Goal: Task Accomplishment & Management: Complete application form

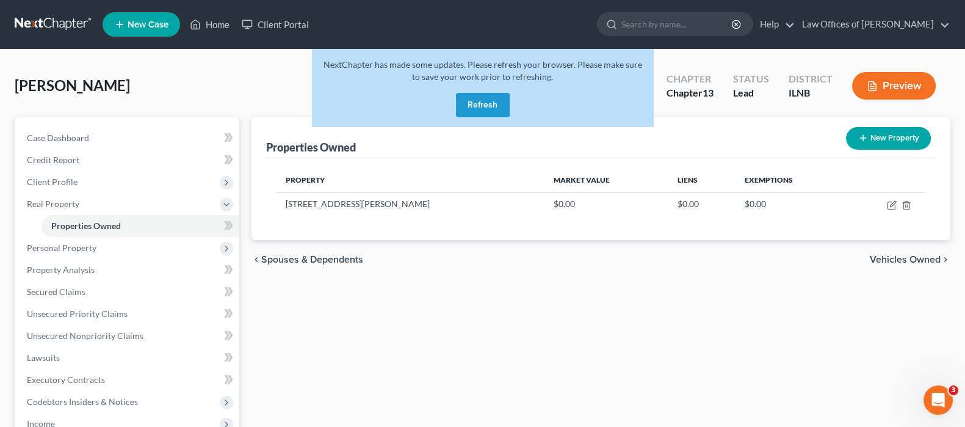
click at [469, 102] on button "Refresh" at bounding box center [483, 105] width 54 height 24
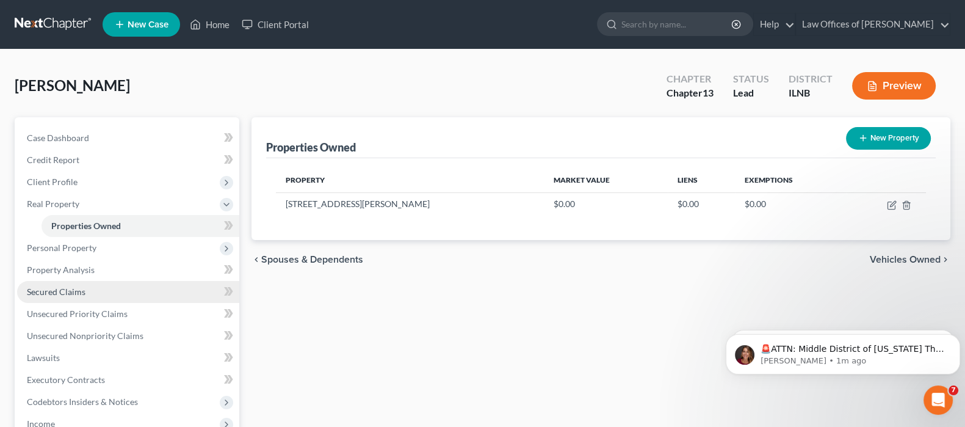
click at [77, 290] on span "Secured Claims" at bounding box center [56, 291] width 59 height 10
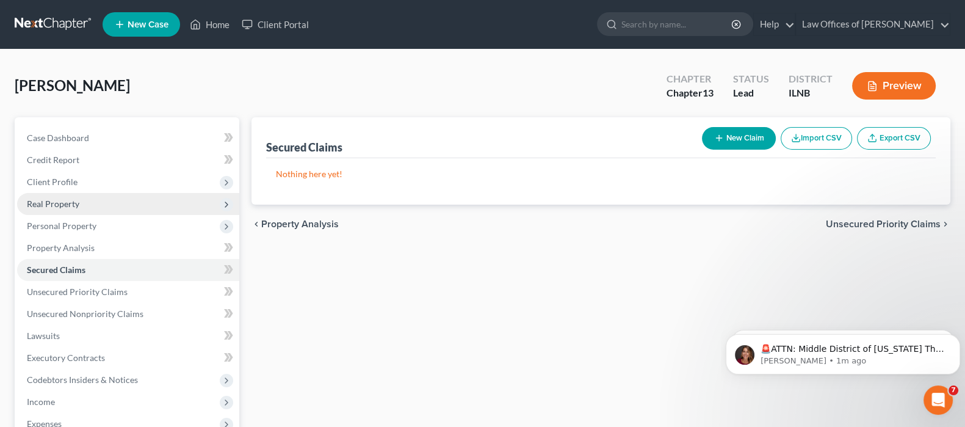
click at [74, 203] on span "Real Property" at bounding box center [53, 203] width 52 height 10
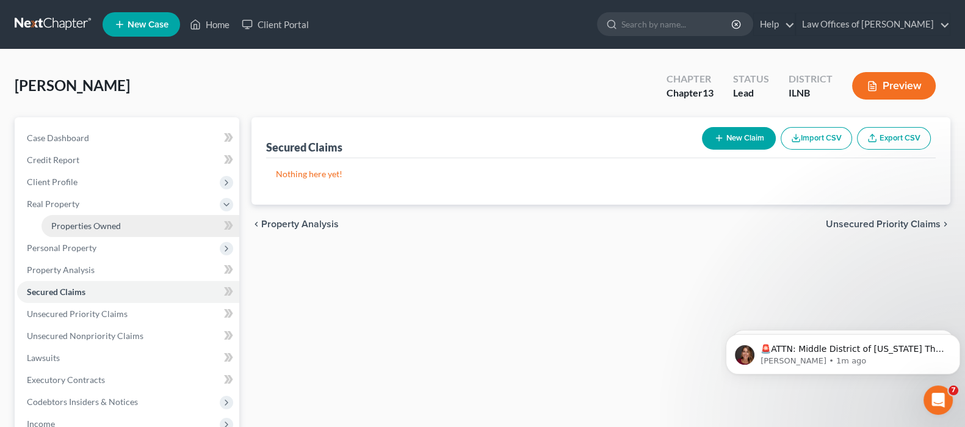
click at [84, 225] on span "Properties Owned" at bounding box center [86, 225] width 70 height 10
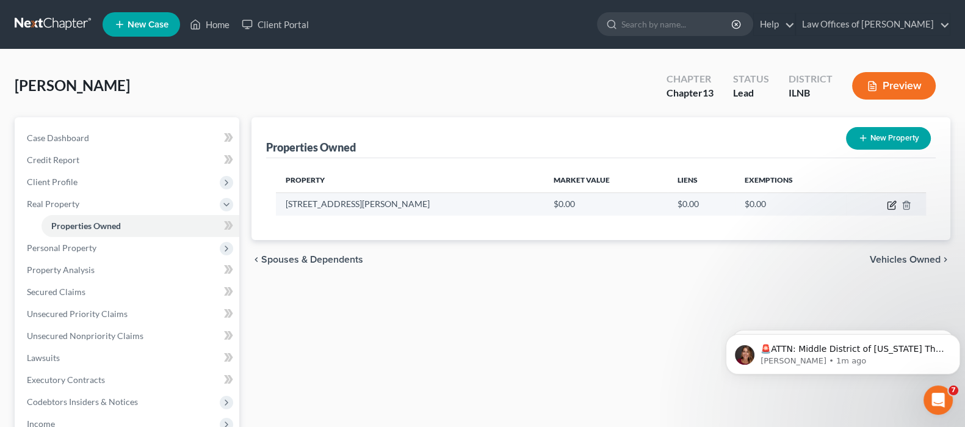
click at [891, 205] on icon "button" at bounding box center [892, 203] width 5 height 5
select select "14"
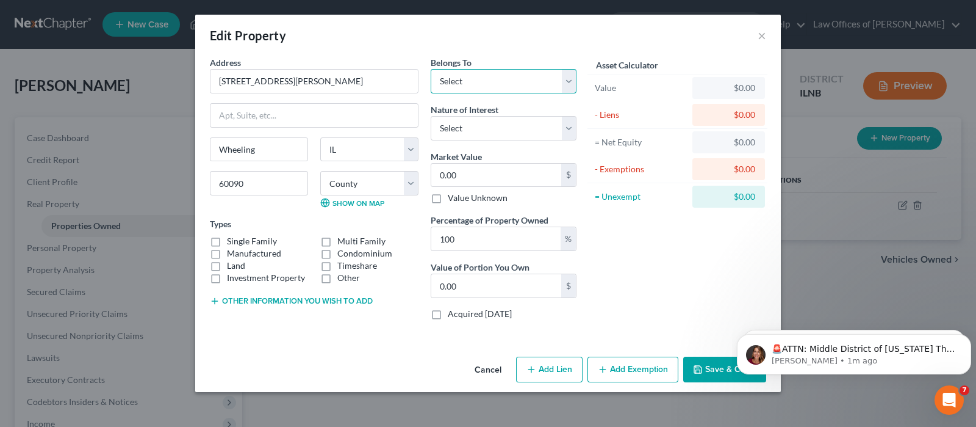
click at [566, 87] on select "Select Debtor 1 Only Debtor 2 Only Debtor 1 And Debtor 2 Only At Least One Of T…" at bounding box center [504, 81] width 146 height 24
select select "0"
click at [431, 69] on select "Select Debtor 1 Only Debtor 2 Only Debtor 1 And Debtor 2 Only At Least One Of T…" at bounding box center [504, 81] width 146 height 24
click at [566, 125] on select "Select Fee Simple Joint Tenant Life Estate Equitable Interest Future Interest T…" at bounding box center [504, 128] width 146 height 24
select select "0"
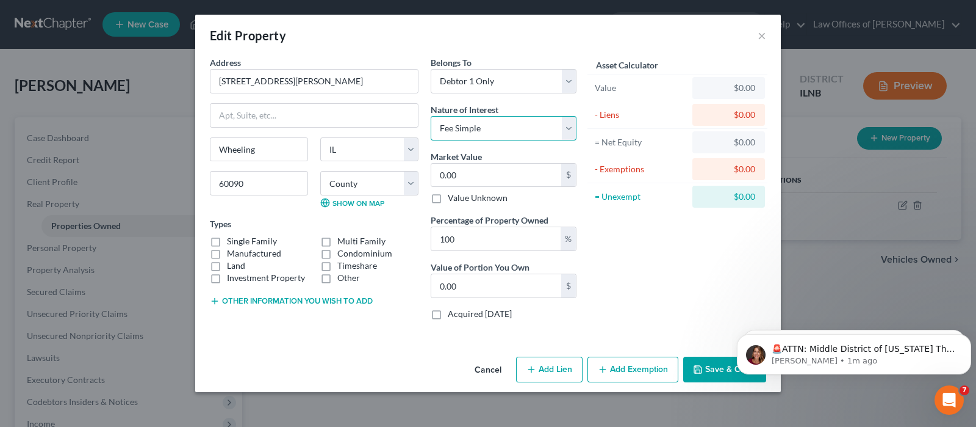
click at [431, 116] on select "Select Fee Simple Joint Tenant Life Estate Equitable Interest Future Interest T…" at bounding box center [504, 128] width 146 height 24
click at [487, 176] on input "0.00" at bounding box center [496, 175] width 130 height 23
type input "5"
type input "5.00"
type input "56"
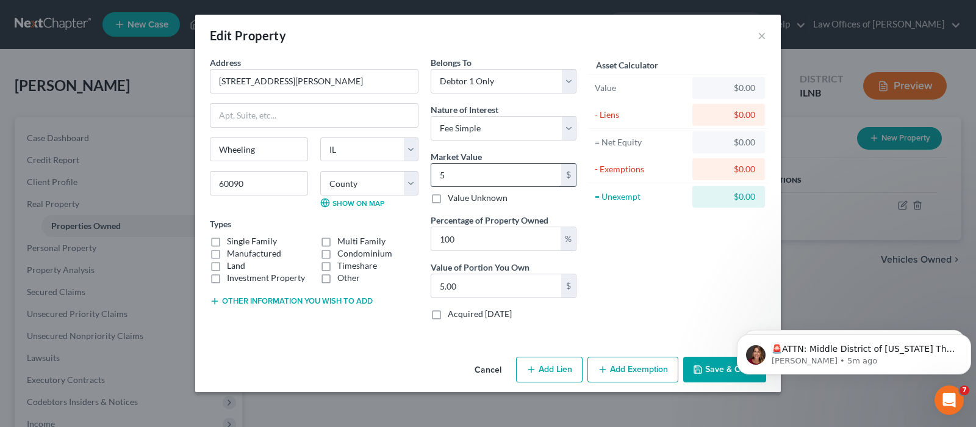
type input "56.00"
type input "560"
type input "560.00"
type input "5600"
type input "5,600.00"
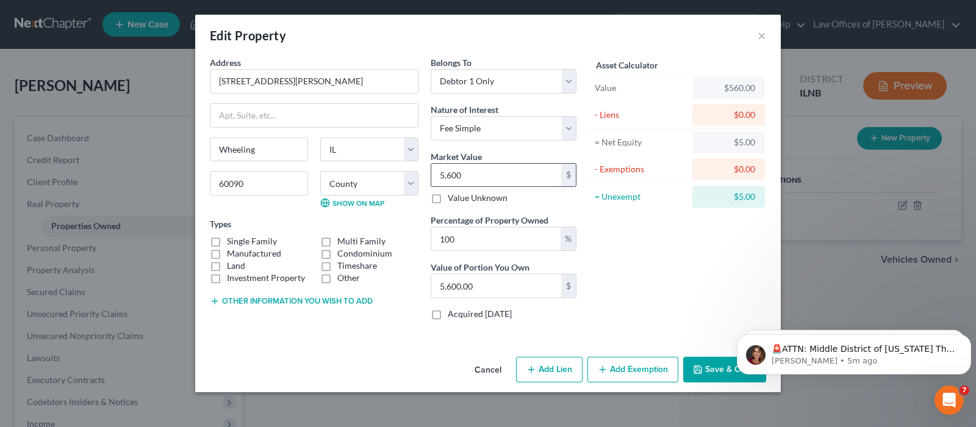
type input "5,6000"
type input "56,000.00"
type input "56,0000"
type input "560,000.00"
type input "560,000"
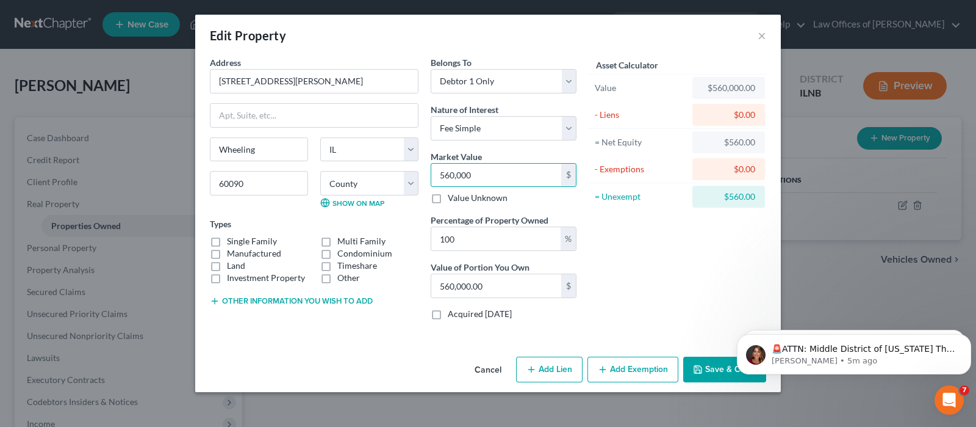
click at [227, 240] on label "Single Family" at bounding box center [252, 241] width 50 height 12
click at [232, 240] on input "Single Family" at bounding box center [236, 239] width 8 height 8
checkbox input "true"
click at [546, 367] on button "Add Lien" at bounding box center [549, 369] width 67 height 26
select select "0"
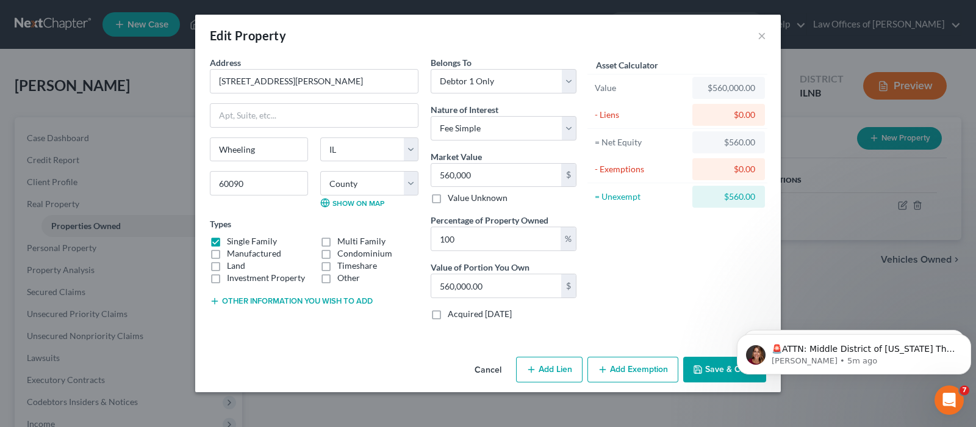
select select "0"
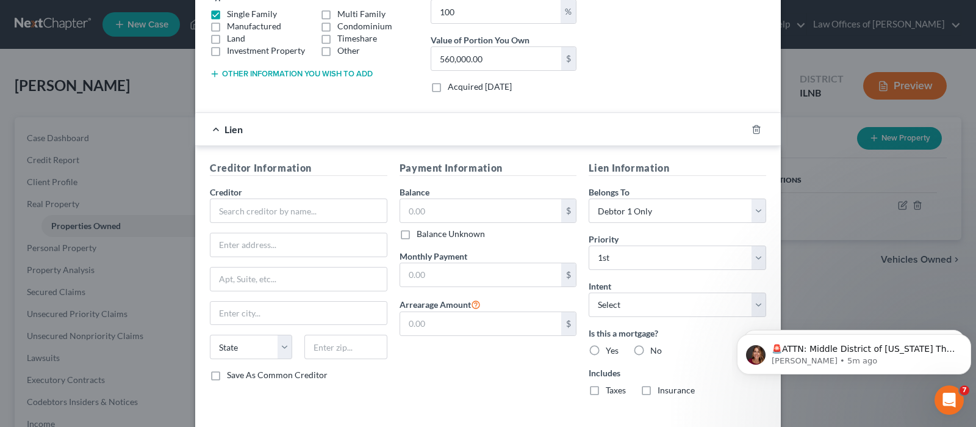
scroll to position [229, 0]
click at [366, 197] on input "text" at bounding box center [299, 208] width 178 height 24
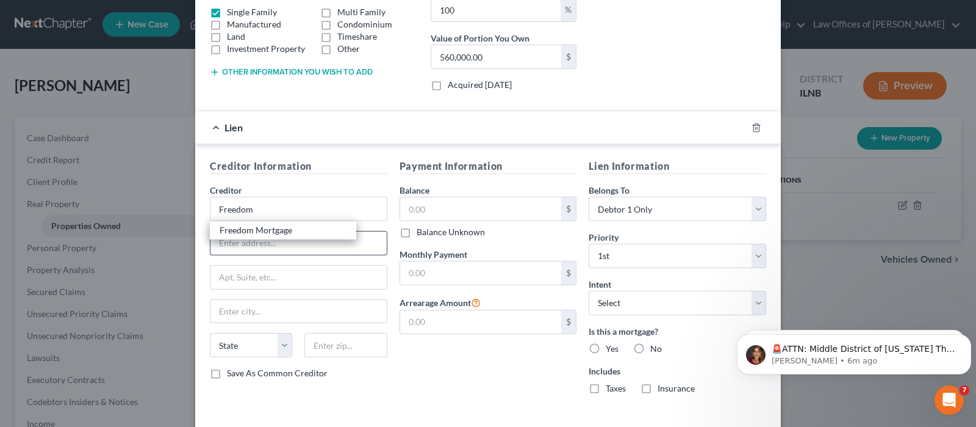
click at [266, 234] on div "Freedom Mortgage" at bounding box center [283, 230] width 127 height 12
type input "Freedom Mortgage"
type input "PO Box 50428"
type input "[GEOGRAPHIC_DATA]"
select select "15"
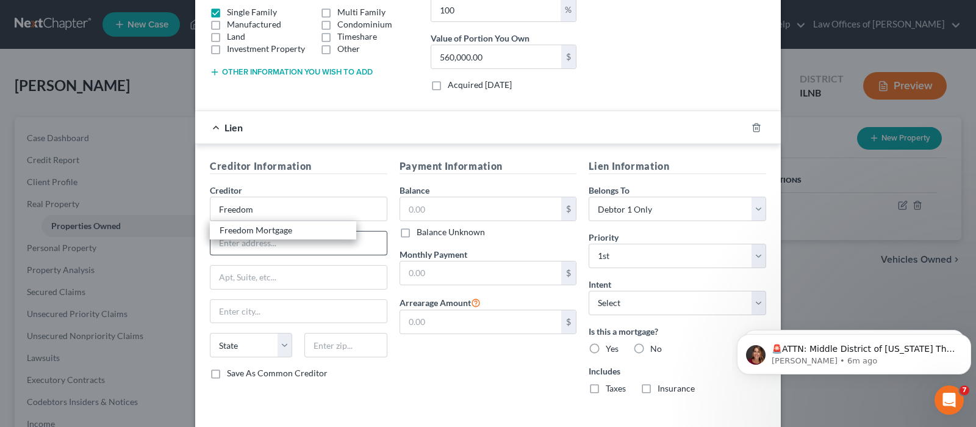
type input "46250-0401"
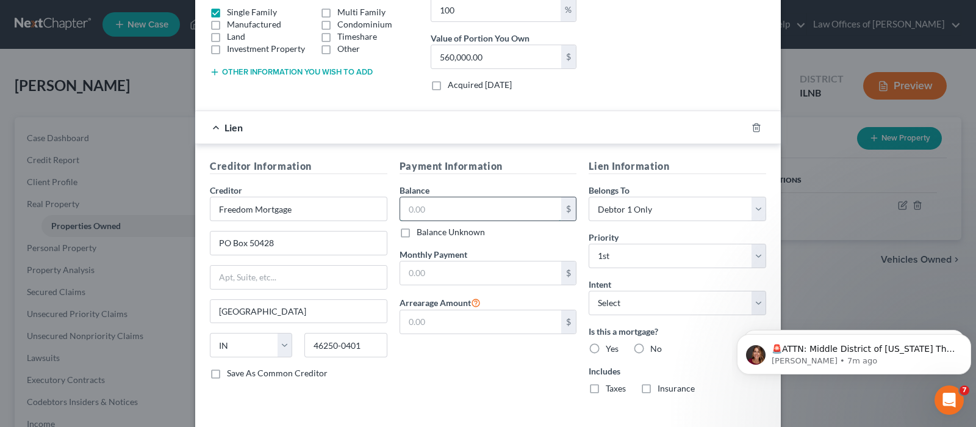
click at [458, 204] on input "text" at bounding box center [481, 208] width 162 height 23
type input "356,915"
type input "3,046"
type input "0.00"
click at [693, 306] on select "Select Surrender Redeem Reaffirm Avoid Other" at bounding box center [678, 302] width 178 height 24
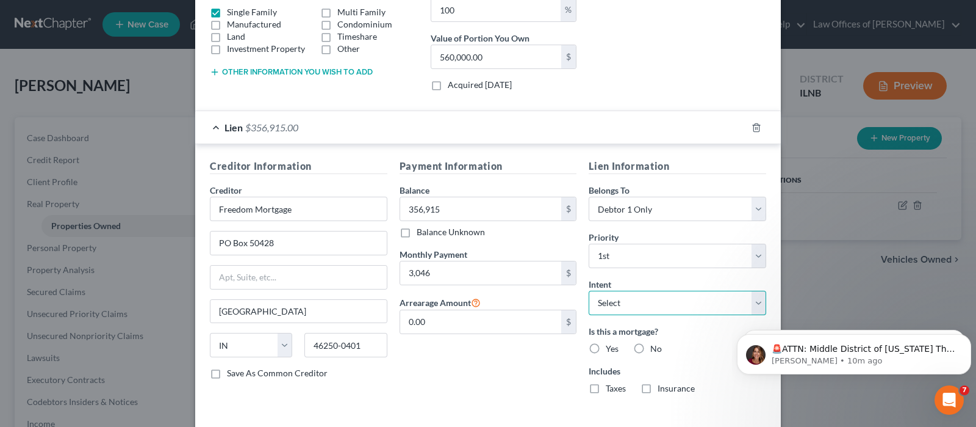
click at [589, 290] on select "Select Surrender Redeem Reaffirm Avoid Other" at bounding box center [678, 302] width 178 height 24
click at [682, 304] on select "Select Surrender Redeem Reaffirm Avoid Other" at bounding box center [678, 302] width 178 height 24
select select "2"
click at [589, 290] on select "Select Surrender Redeem Reaffirm Avoid Other" at bounding box center [678, 302] width 178 height 24
click at [606, 346] on label "Yes" at bounding box center [612, 348] width 13 height 12
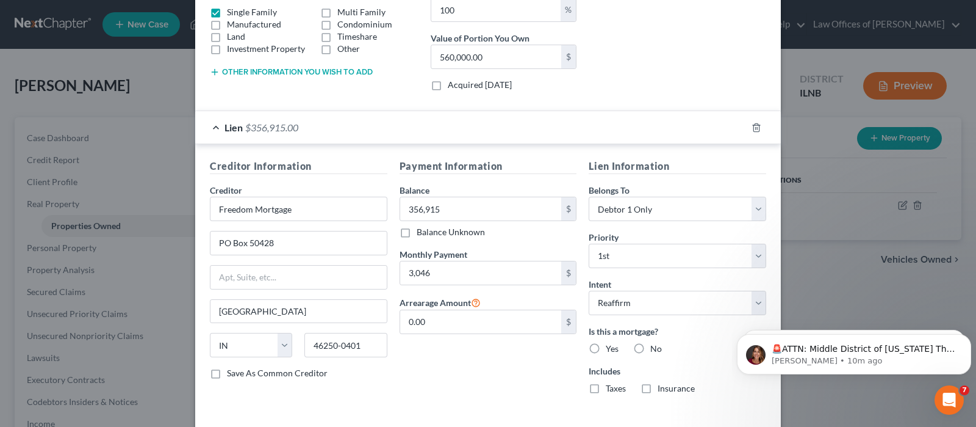
click at [611, 346] on input "Yes" at bounding box center [615, 346] width 8 height 8
radio input "true"
click at [606, 389] on label "Taxes" at bounding box center [616, 388] width 20 height 12
click at [611, 389] on input "Taxes" at bounding box center [615, 386] width 8 height 8
checkbox input "true"
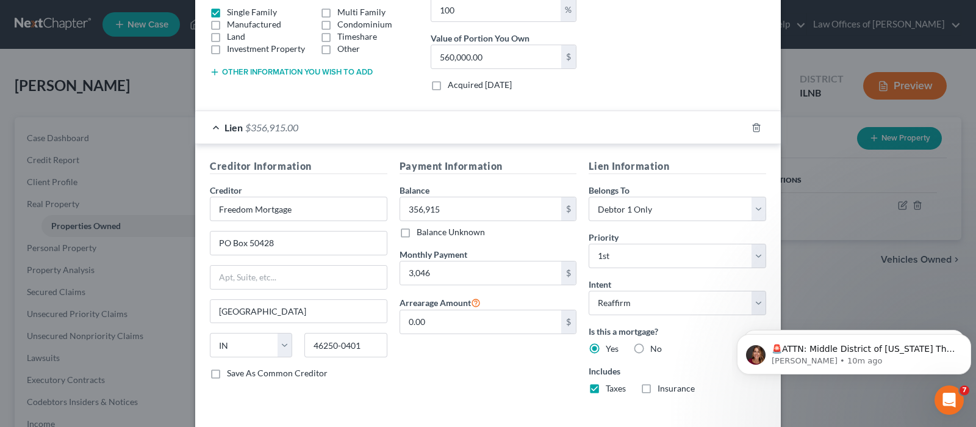
click at [658, 389] on label "Insurance" at bounding box center [676, 388] width 37 height 12
click at [663, 389] on input "Insurance" at bounding box center [667, 386] width 8 height 8
checkbox input "true"
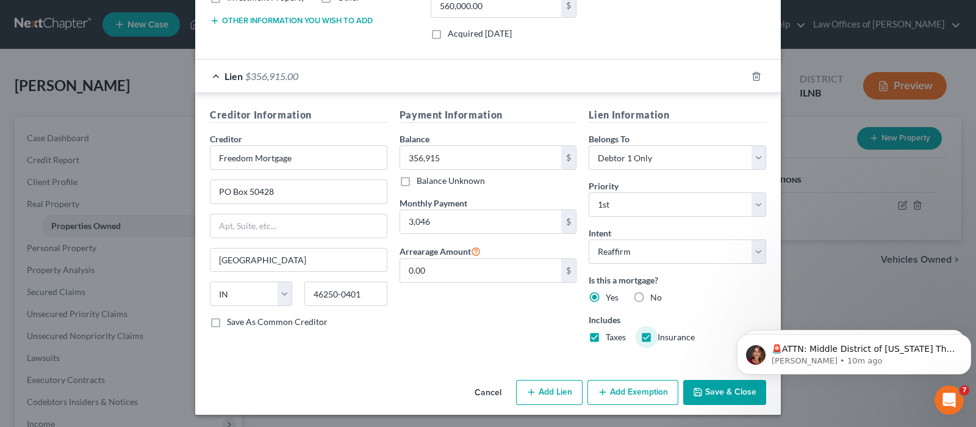
click at [626, 388] on button "Add Exemption" at bounding box center [633, 393] width 91 height 26
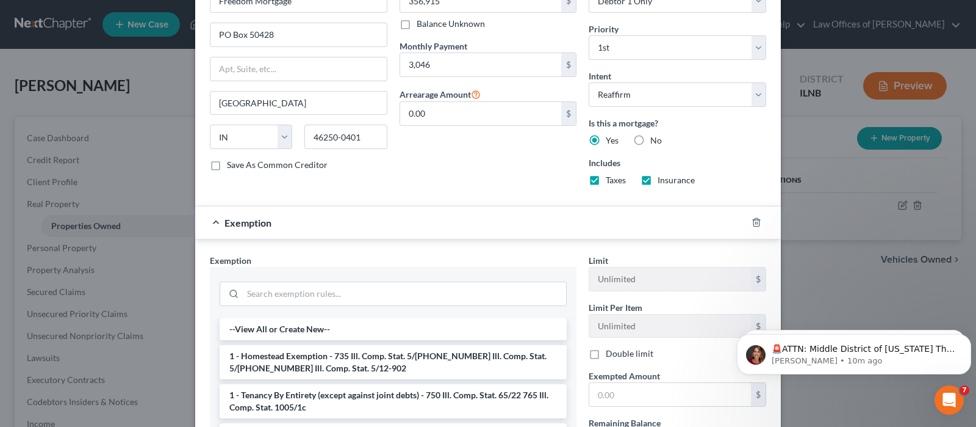
scroll to position [509, 0]
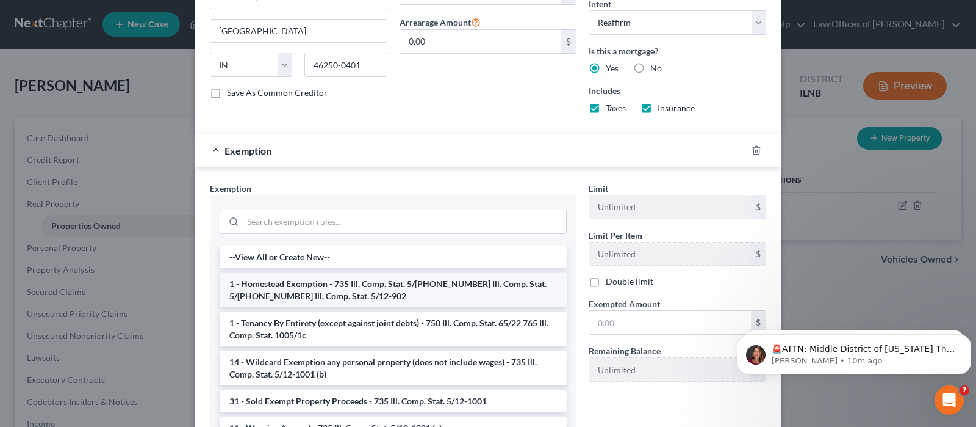
click at [350, 279] on li "1 - Homestead Exemption - 735 Ill. Comp. Stat. 5/[PHONE_NUMBER] Ill. Comp. Stat…" at bounding box center [393, 290] width 347 height 34
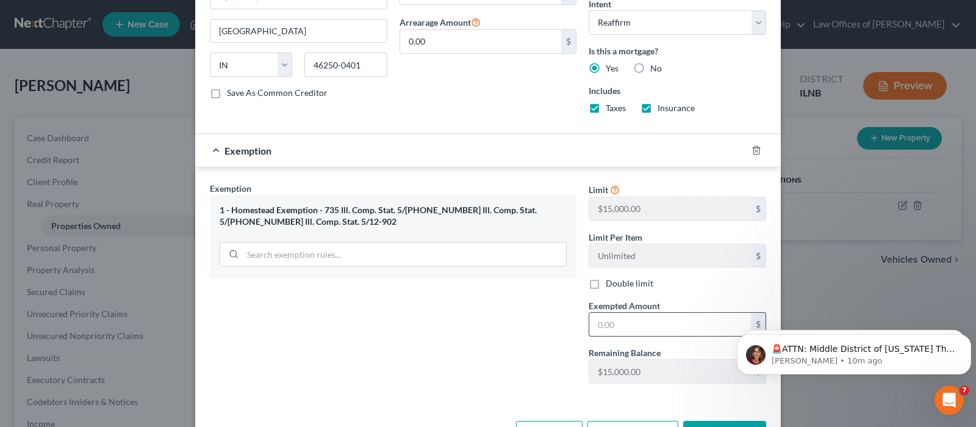
click at [592, 326] on input "text" at bounding box center [670, 323] width 162 height 23
type input "15,000"
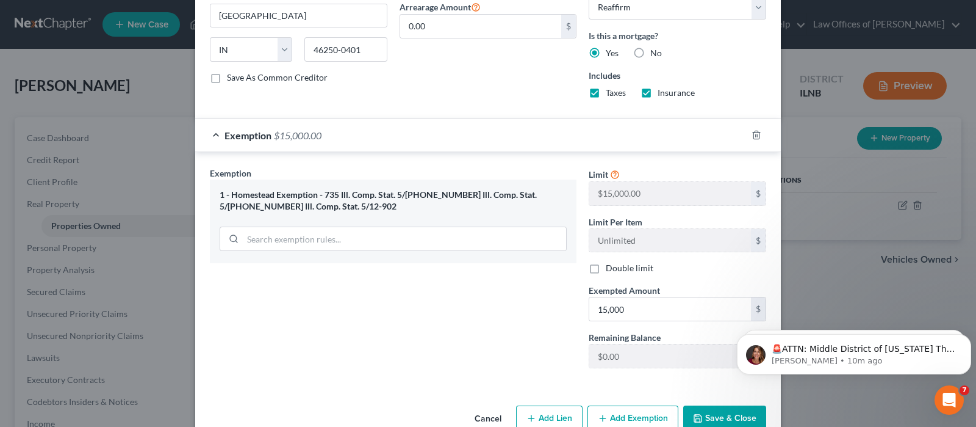
click at [706, 411] on button "Save & Close" at bounding box center [724, 418] width 83 height 26
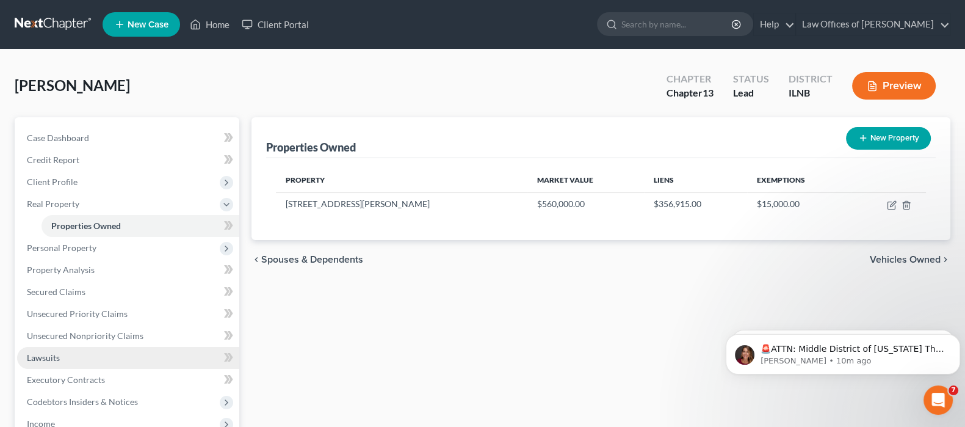
click at [53, 360] on span "Lawsuits" at bounding box center [43, 357] width 33 height 10
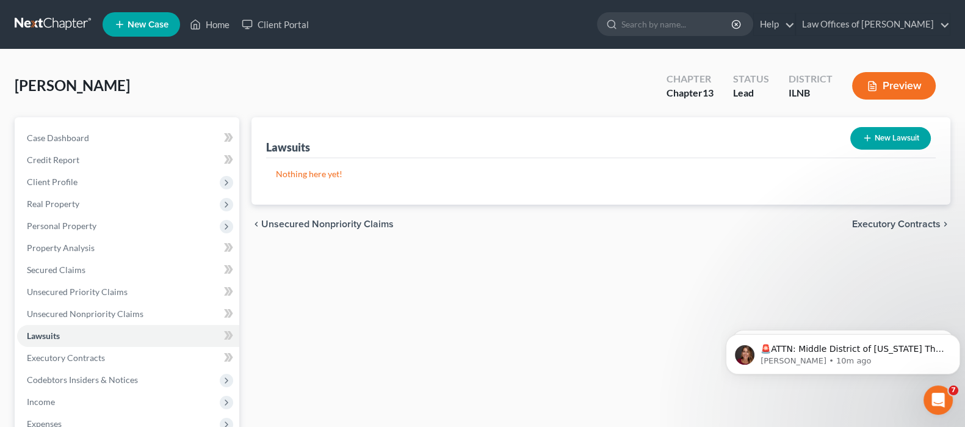
click at [903, 139] on button "New Lawsuit" at bounding box center [890, 138] width 81 height 23
select select "0"
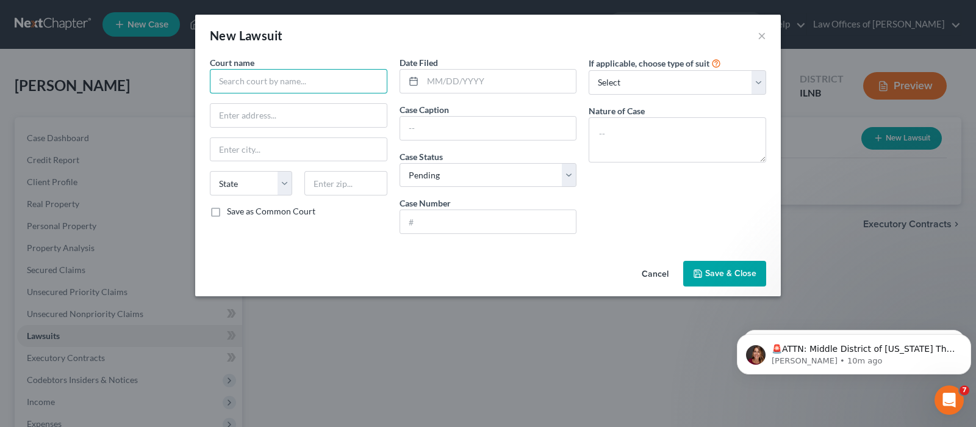
click at [263, 81] on input "text" at bounding box center [299, 81] width 178 height 24
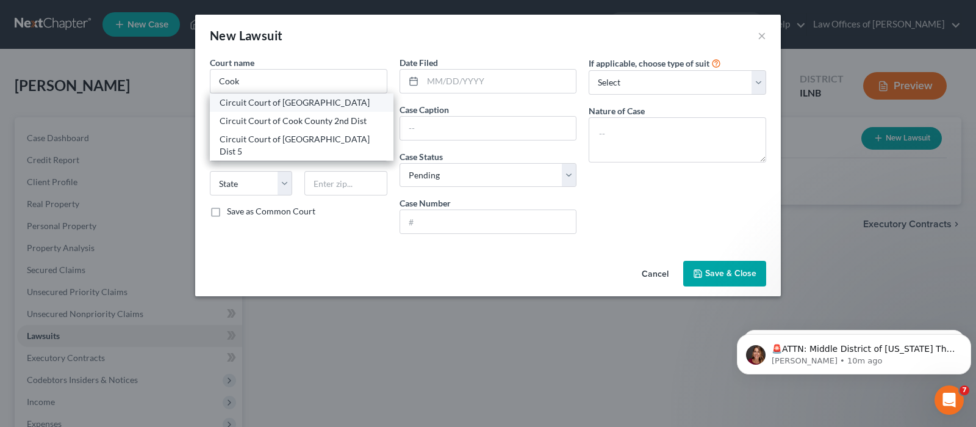
click at [260, 103] on div "Circuit Court of [GEOGRAPHIC_DATA]" at bounding box center [302, 102] width 164 height 12
type input "Circuit Court of [GEOGRAPHIC_DATA]"
type input "[STREET_ADDRESS][US_STATE]"
type input "[GEOGRAPHIC_DATA]"
select select "14"
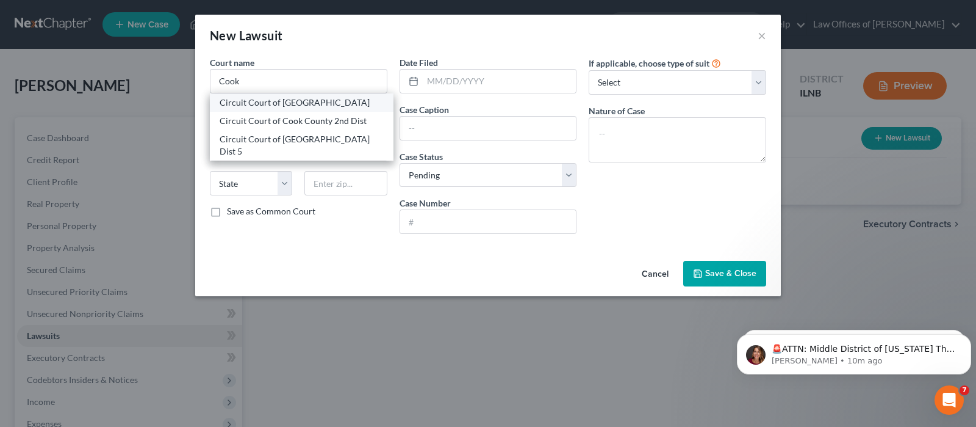
type input "60602"
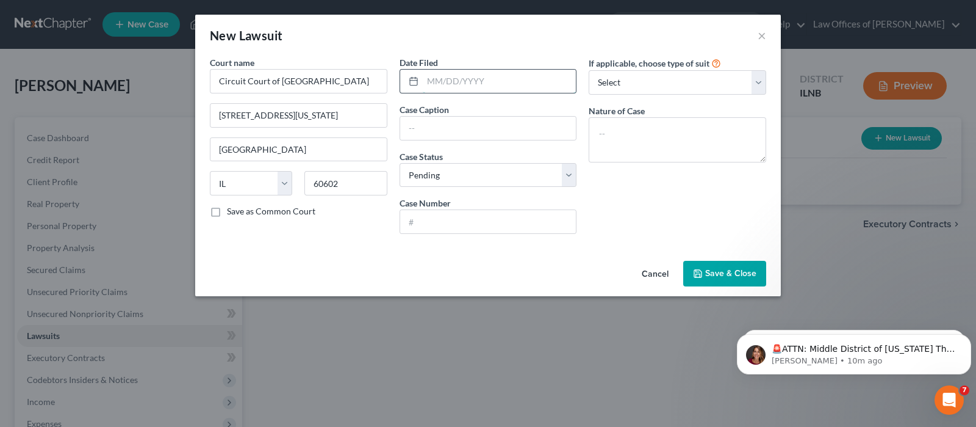
click at [453, 85] on input "text" at bounding box center [500, 81] width 154 height 23
click at [444, 81] on input "07162024" at bounding box center [500, 81] width 154 height 23
click at [436, 81] on input "07162024" at bounding box center [500, 81] width 154 height 23
type input "[DATE]"
click at [503, 124] on input "text" at bounding box center [488, 128] width 176 height 23
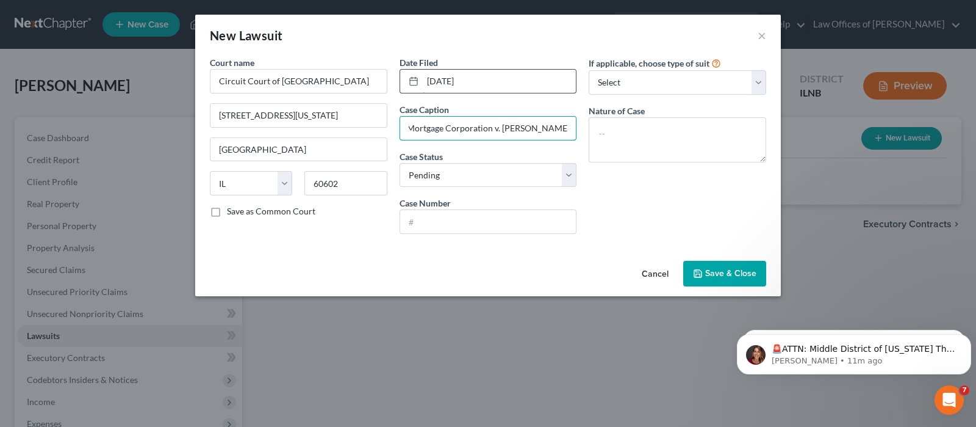
scroll to position [0, 40]
type input "Freedom Mortgage Corporation v. [PERSON_NAME], et al."
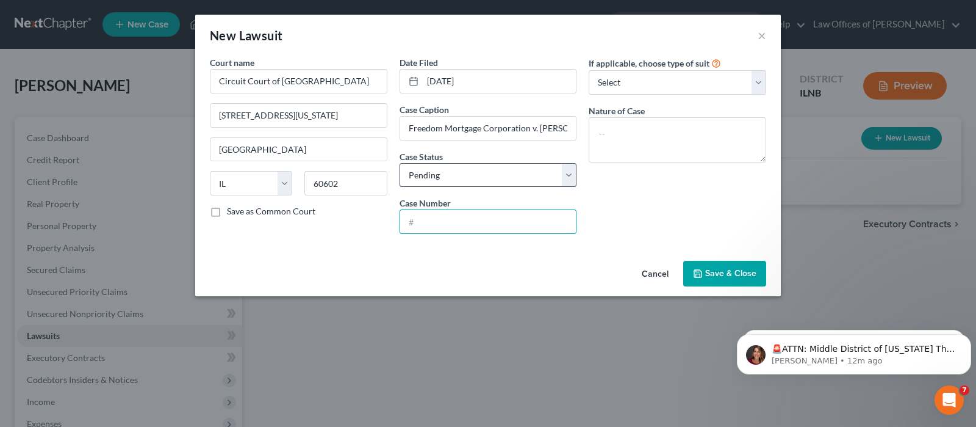
paste input "2024CH06644"
type input "2024CH06644"
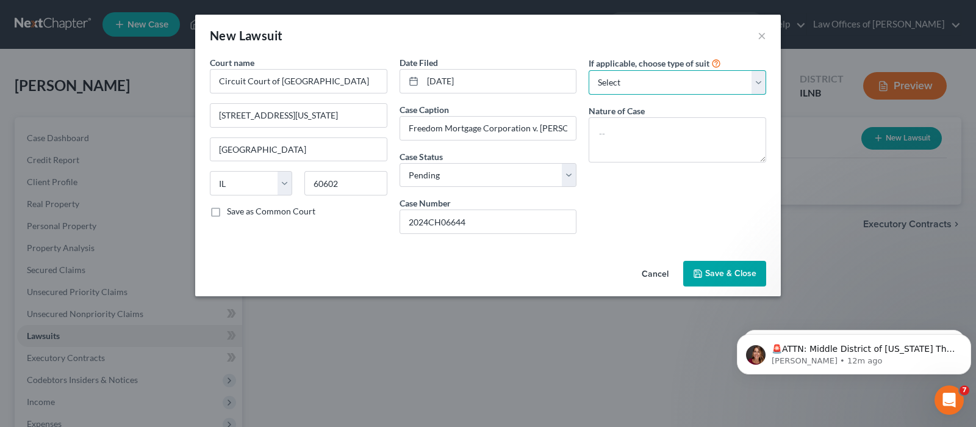
click at [693, 92] on select "Select Repossession Garnishment Foreclosure Attached, Seized, Or Levied Other" at bounding box center [678, 82] width 178 height 24
select select "2"
click at [589, 70] on select "Select Repossession Garnishment Foreclosure Attached, Seized, Or Levied Other" at bounding box center [678, 82] width 178 height 24
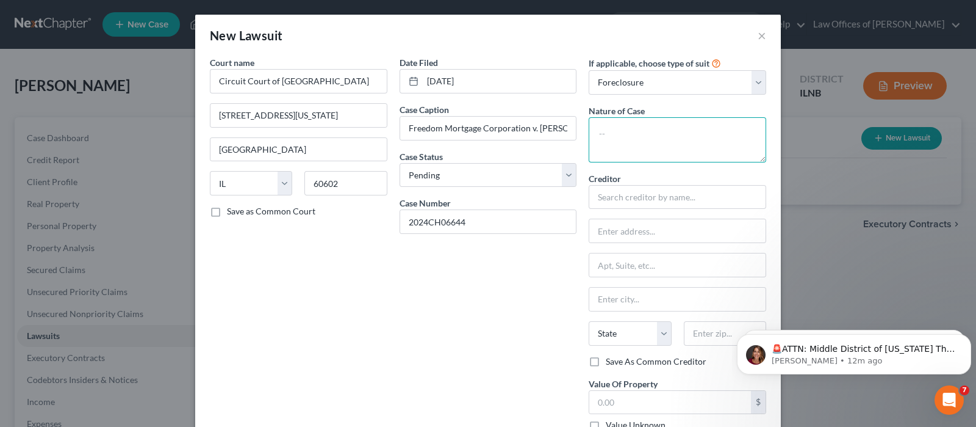
click at [657, 135] on textarea at bounding box center [678, 139] width 178 height 45
type textarea "Foreclosure"
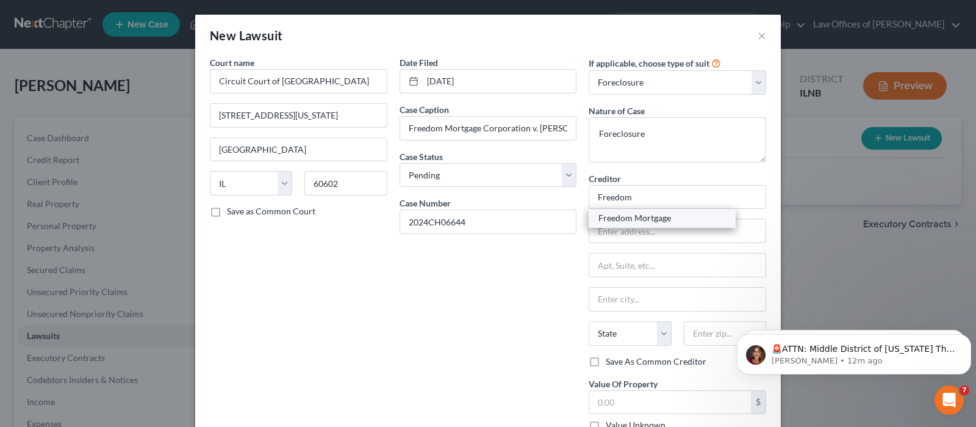
click at [635, 214] on div "Freedom Mortgage" at bounding box center [662, 218] width 127 height 12
type input "Freedom Mortgage"
type input "PO Box 50428"
type input "[GEOGRAPHIC_DATA]"
select select "15"
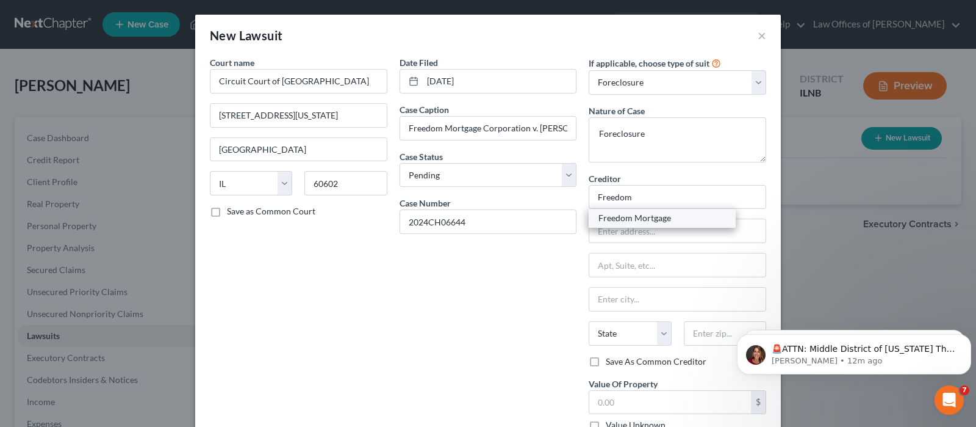
type input "46250-0401"
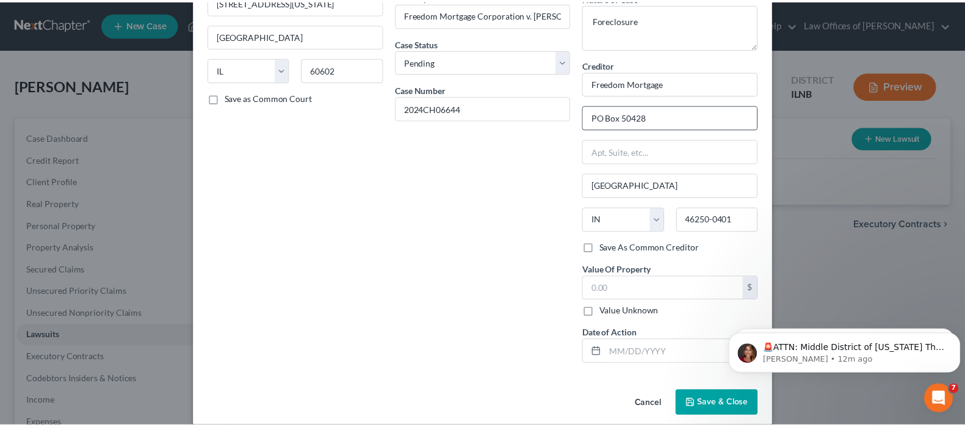
scroll to position [126, 0]
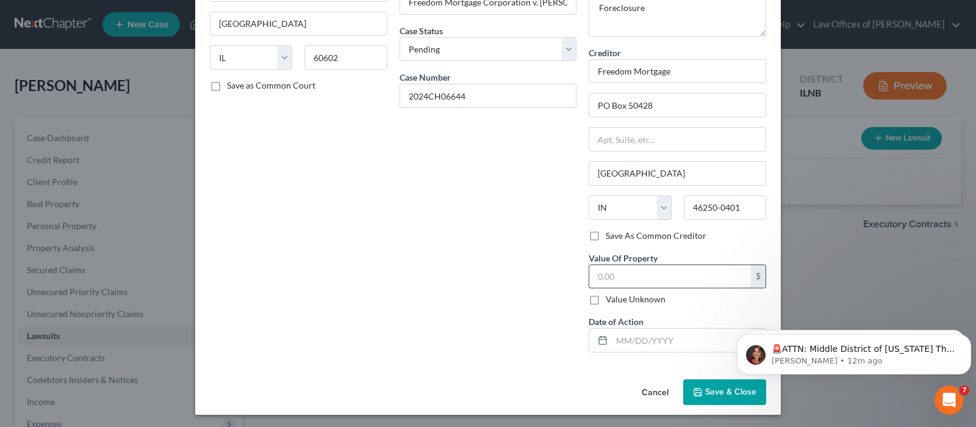
click at [673, 271] on input "text" at bounding box center [670, 276] width 162 height 23
type input "560,000"
click at [673, 342] on input "text" at bounding box center [689, 339] width 154 height 23
type input "[DATE]"
click at [711, 382] on button "Save & Close" at bounding box center [724, 392] width 83 height 26
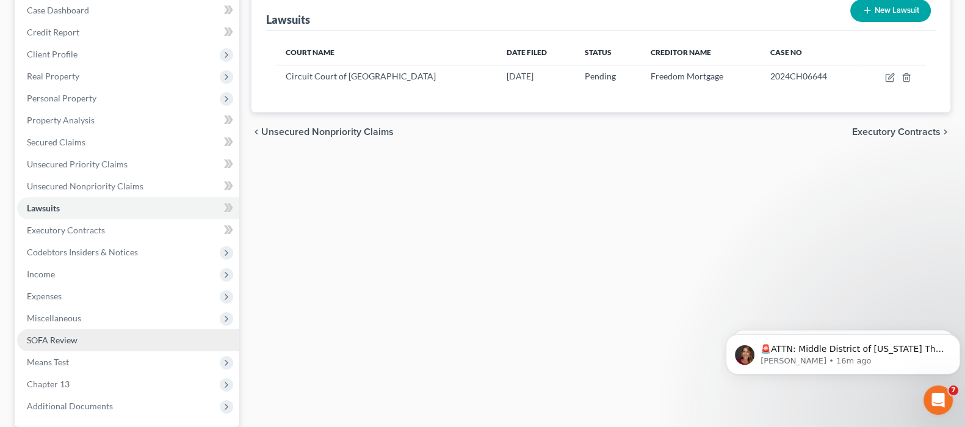
scroll to position [152, 0]
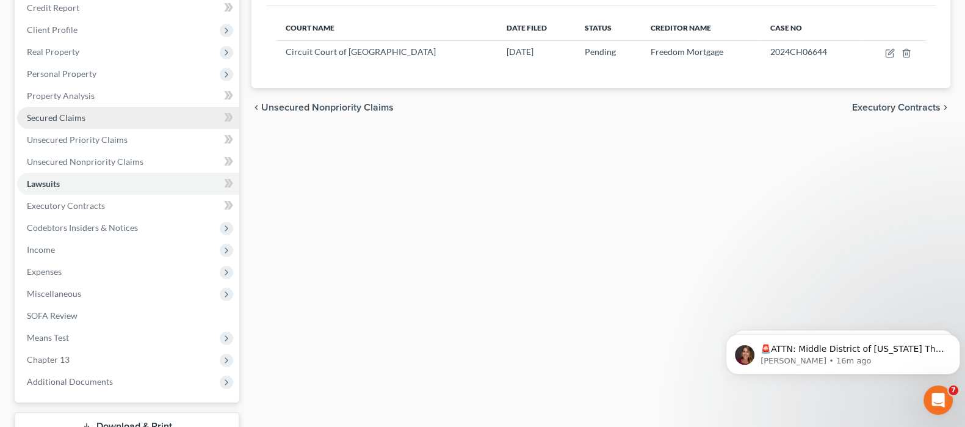
click at [121, 111] on link "Secured Claims" at bounding box center [128, 118] width 222 height 22
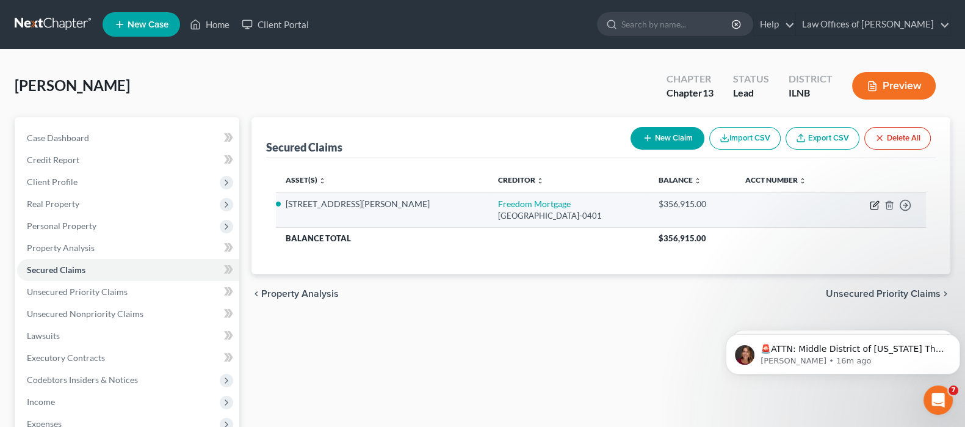
click at [872, 205] on icon "button" at bounding box center [875, 205] width 10 height 10
select select "15"
select select "2"
select select "0"
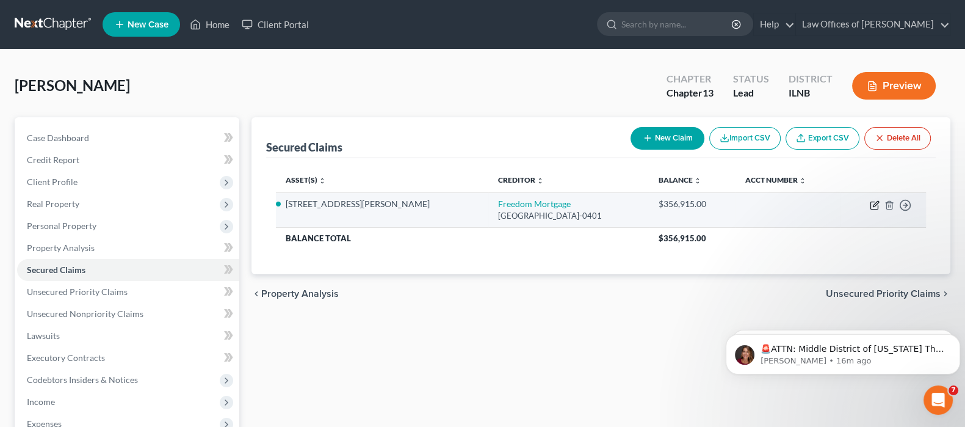
select select "0"
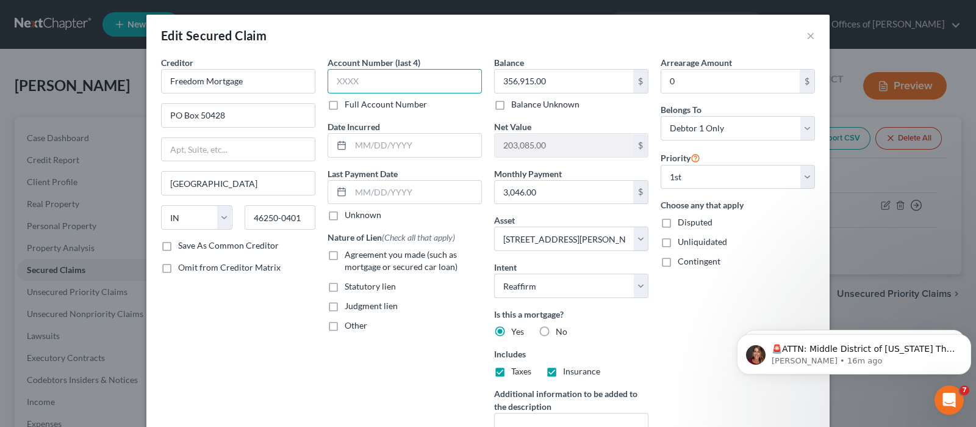
click at [395, 78] on input "text" at bounding box center [405, 81] width 154 height 24
type input "6"
type input "1687"
type input "[DATE]"
click at [345, 217] on label "Unknown" at bounding box center [363, 215] width 37 height 12
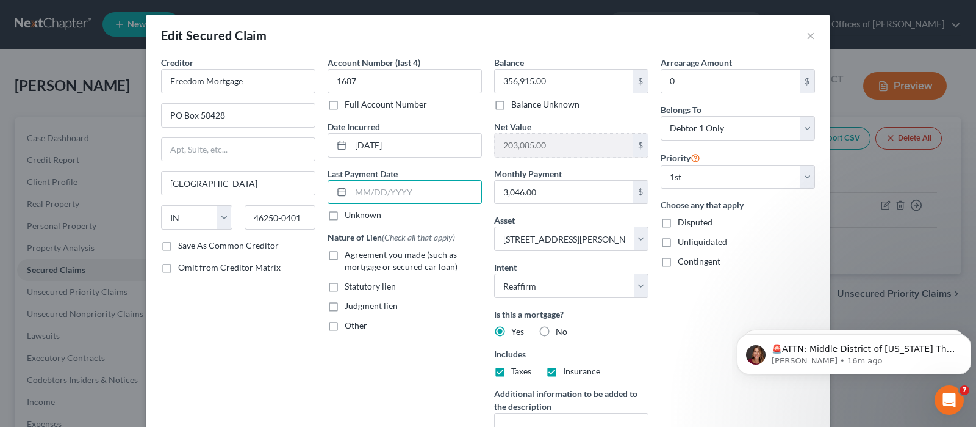
click at [350, 217] on input "Unknown" at bounding box center [354, 213] width 8 height 8
checkbox input "true"
click at [345, 256] on label "Agreement you made (such as mortgage or secured car loan)" at bounding box center [413, 260] width 137 height 24
click at [350, 256] on input "Agreement you made (such as mortgage or secured car loan)" at bounding box center [354, 252] width 8 height 8
checkbox input "true"
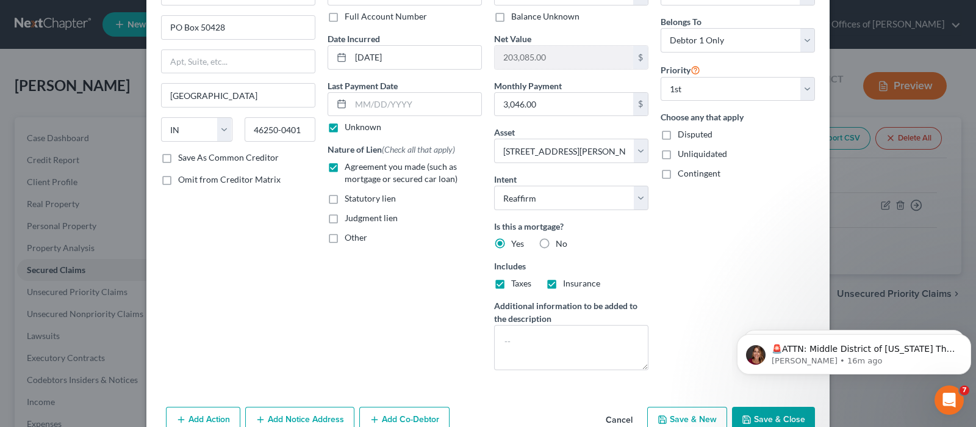
scroll to position [125, 0]
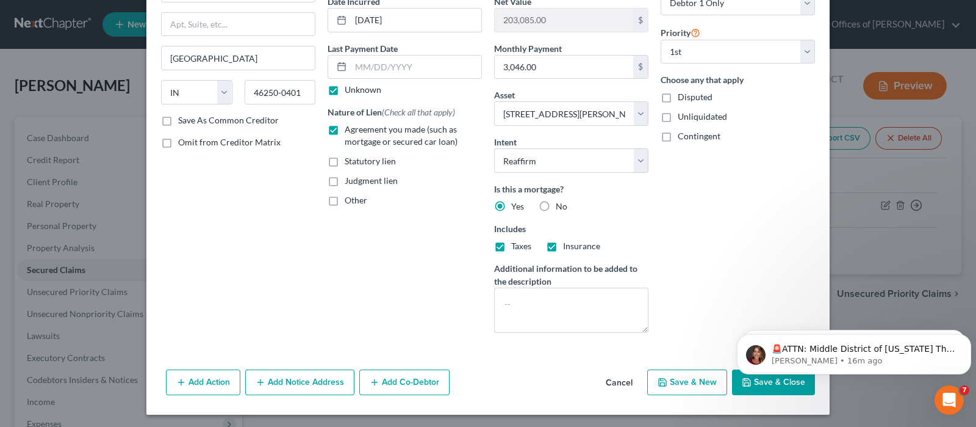
click at [743, 383] on body "🚨ATTN: Middle District of [US_STATE] The court has added a new Credit Counselin…" at bounding box center [854, 351] width 234 height 76
click at [760, 385] on body "🚨ATTN: Middle District of [US_STATE] The court has added a new Credit Counselin…" at bounding box center [854, 351] width 234 height 76
click at [761, 375] on body "🚨ATTN: Middle District of [US_STATE] The court has added a new Credit Counselin…" at bounding box center [854, 351] width 234 height 76
click at [970, 334] on icon "Dismiss notification" at bounding box center [968, 337] width 7 height 7
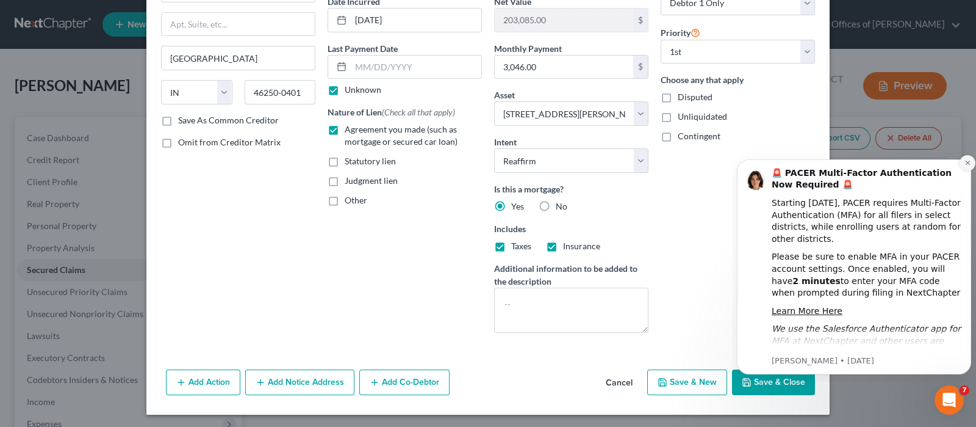
click at [968, 164] on icon "Dismiss notification" at bounding box center [968, 162] width 7 height 7
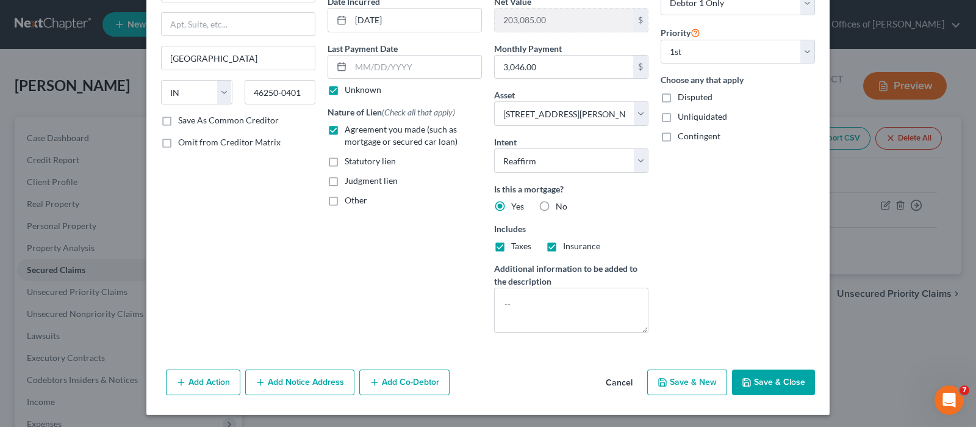
click at [763, 378] on button "Save & Close" at bounding box center [773, 382] width 83 height 26
select select
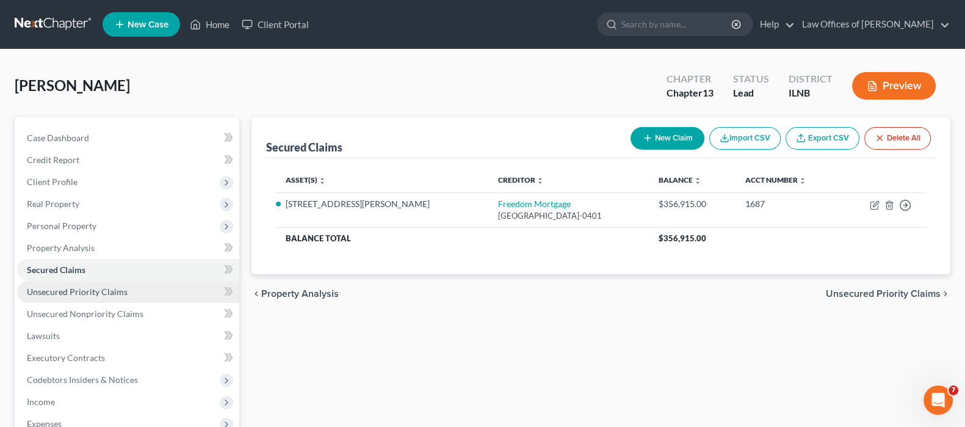
click at [92, 290] on span "Unsecured Priority Claims" at bounding box center [77, 291] width 101 height 10
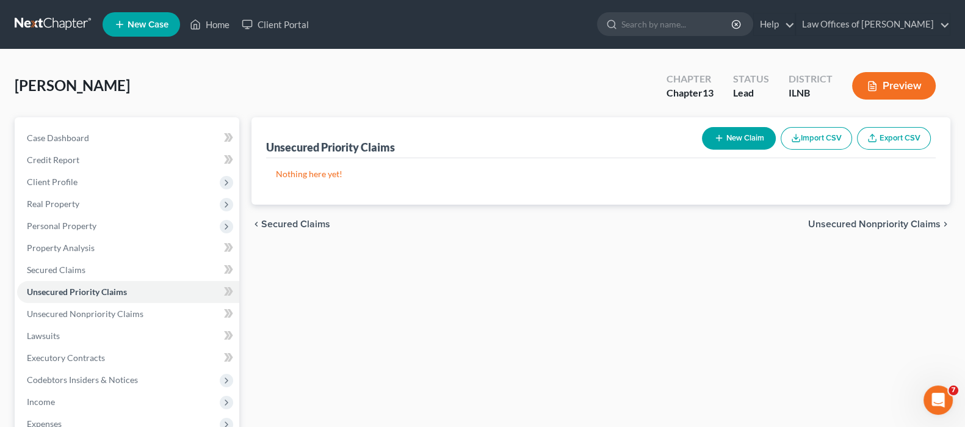
click at [748, 137] on button "New Claim" at bounding box center [739, 138] width 74 height 23
select select "0"
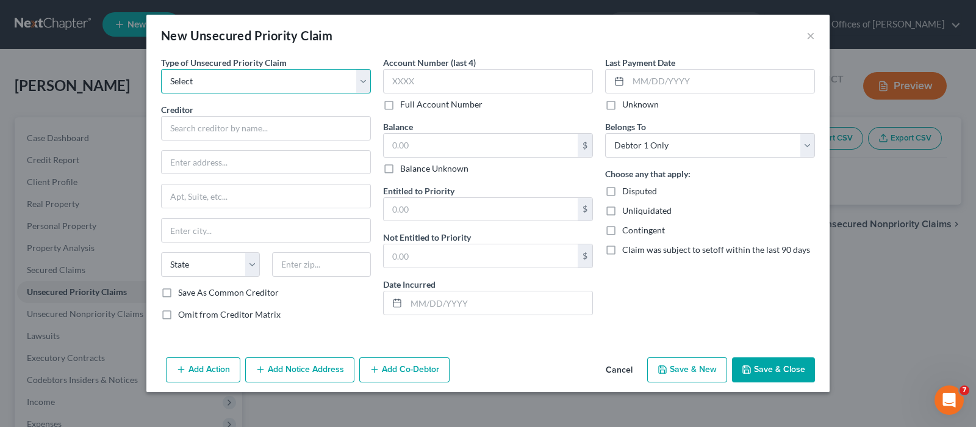
click at [200, 81] on select "Select Taxes & Other Government Units Domestic Support Obligations Extensions o…" at bounding box center [266, 81] width 210 height 24
select select "0"
click at [161, 69] on select "Select Taxes & Other Government Units Domestic Support Obligations Extensions o…" at bounding box center [266, 81] width 210 height 24
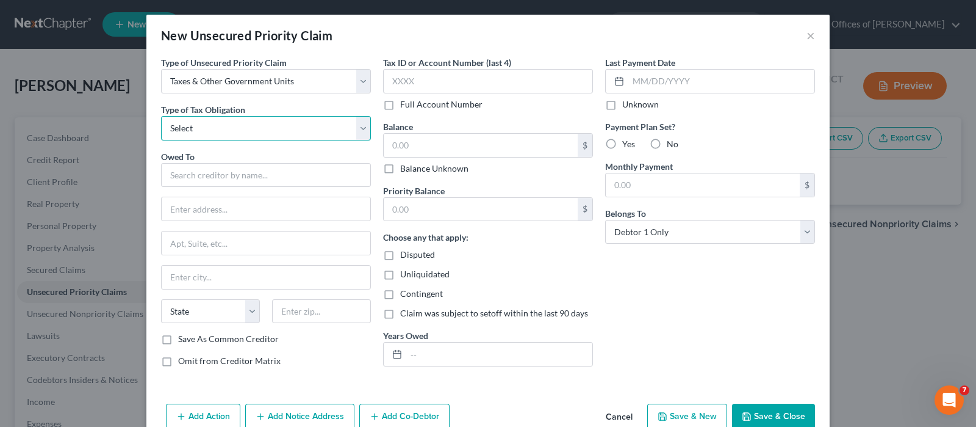
drag, startPoint x: 201, startPoint y: 92, endPoint x: 209, endPoint y: 126, distance: 34.9
click at [209, 126] on select "Select Federal City State Franchise Tax Board Other" at bounding box center [266, 128] width 210 height 24
select select "2"
click at [161, 116] on select "Select Federal City State Franchise Tax Board Other" at bounding box center [266, 128] width 210 height 24
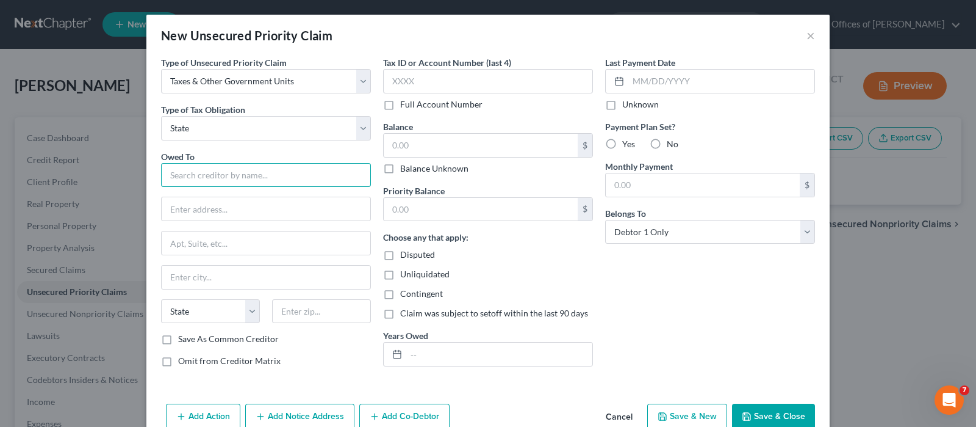
click at [210, 175] on input "text" at bounding box center [266, 175] width 210 height 24
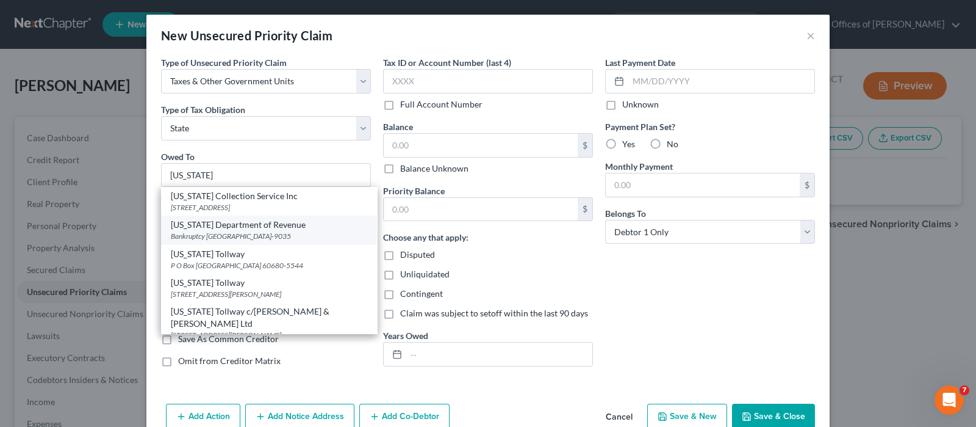
click at [225, 228] on div "[US_STATE] Department of Revenue" at bounding box center [269, 224] width 196 height 12
type input "[US_STATE] Department of Revenue"
type input "Bankruptcy Unit"
type input "PO BOX 19035"
type input "[GEOGRAPHIC_DATA]"
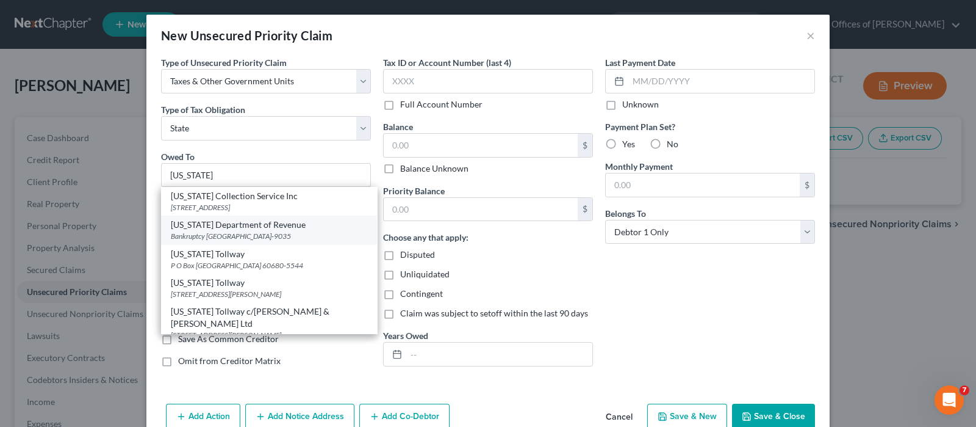
select select "14"
type input "62794-9035"
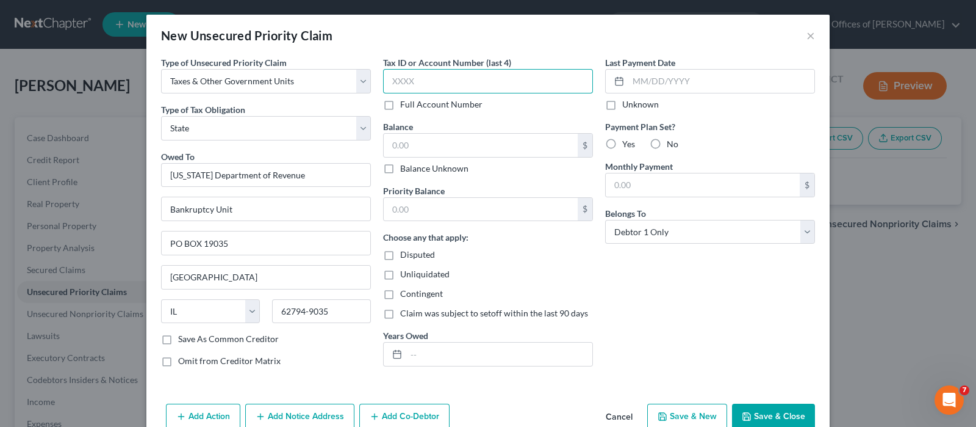
click at [440, 84] on input "text" at bounding box center [488, 81] width 210 height 24
type input "9775"
click at [465, 145] on input "text" at bounding box center [481, 145] width 194 height 23
type input "11,000"
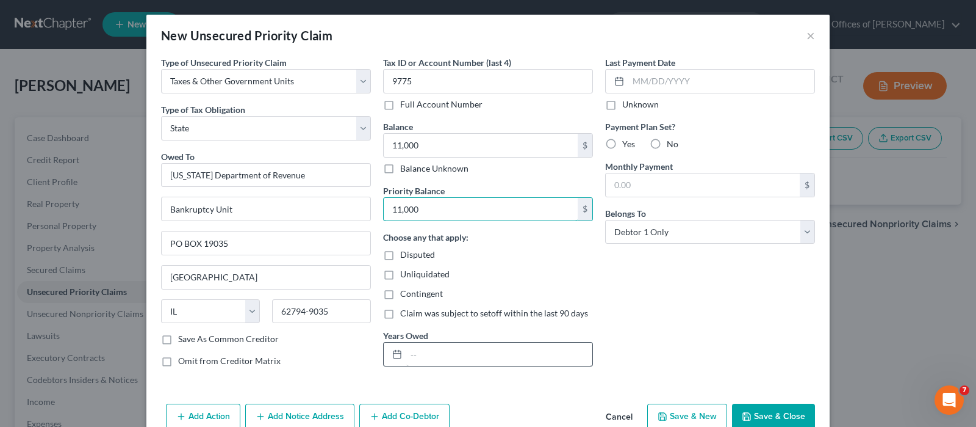
type input "11,000"
click at [435, 355] on input "text" at bounding box center [499, 353] width 186 height 23
type input "2025"
click at [622, 106] on label "Unknown" at bounding box center [640, 104] width 37 height 12
click at [627, 106] on input "Unknown" at bounding box center [631, 102] width 8 height 8
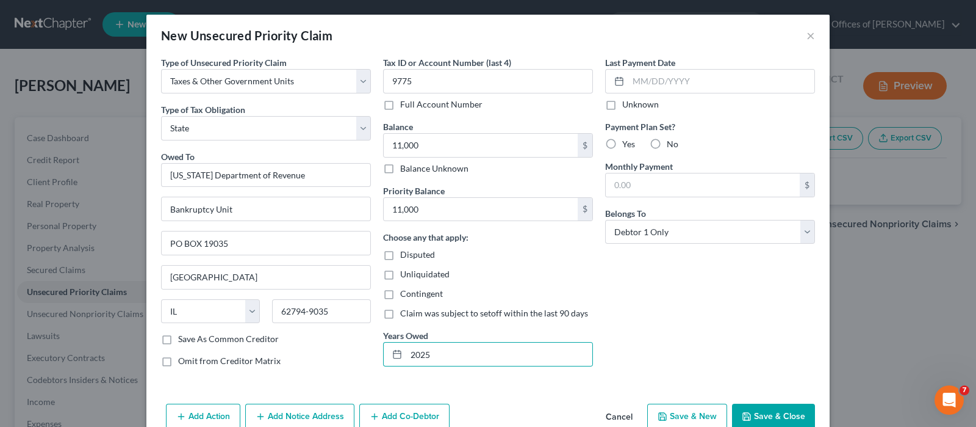
checkbox input "true"
click at [667, 142] on label "No" at bounding box center [673, 144] width 12 height 12
click at [672, 142] on input "No" at bounding box center [676, 142] width 8 height 8
radio input "true"
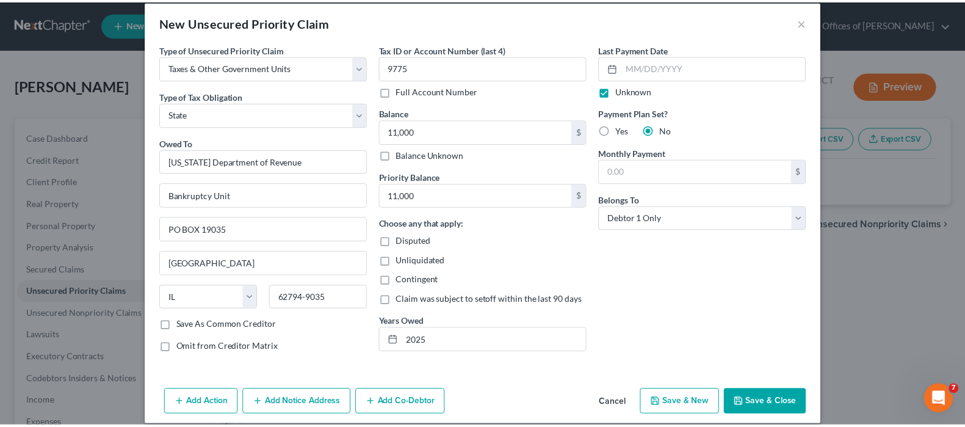
scroll to position [25, 0]
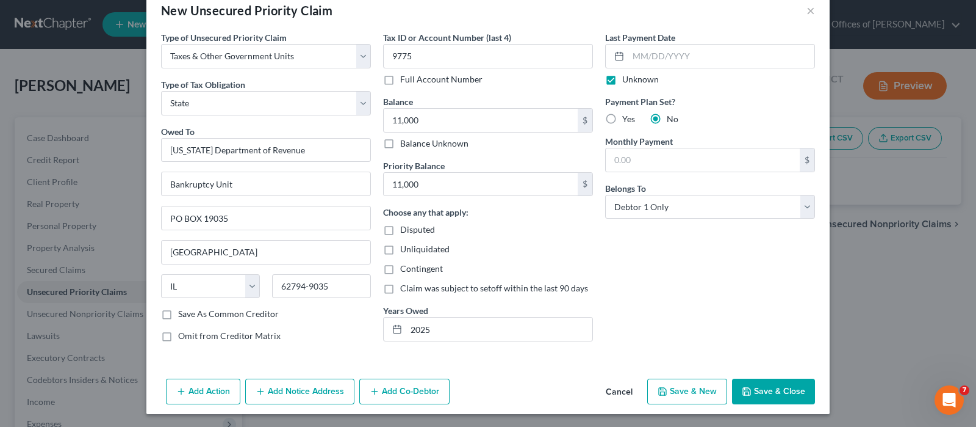
click at [763, 384] on button "Save & Close" at bounding box center [773, 391] width 83 height 26
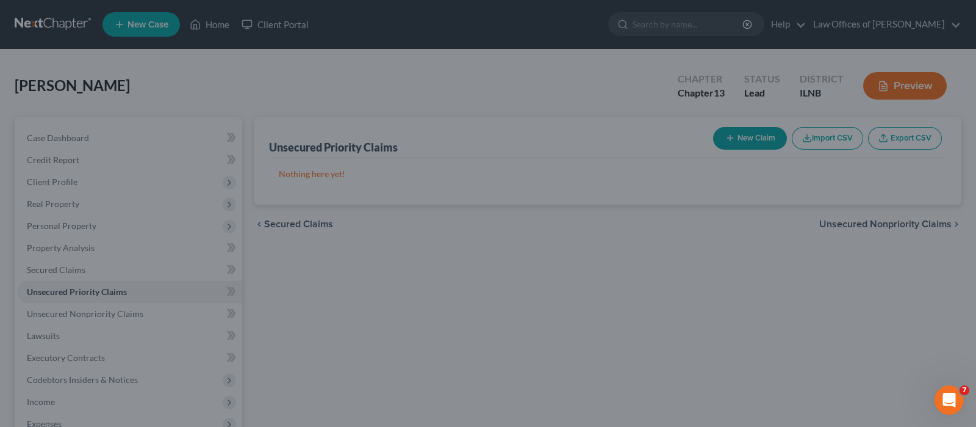
type input "11,000.00"
type input "0.00"
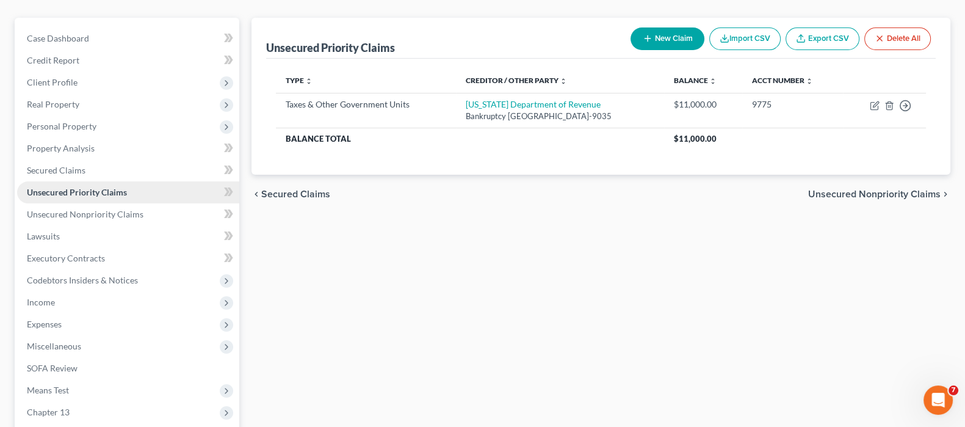
scroll to position [76, 0]
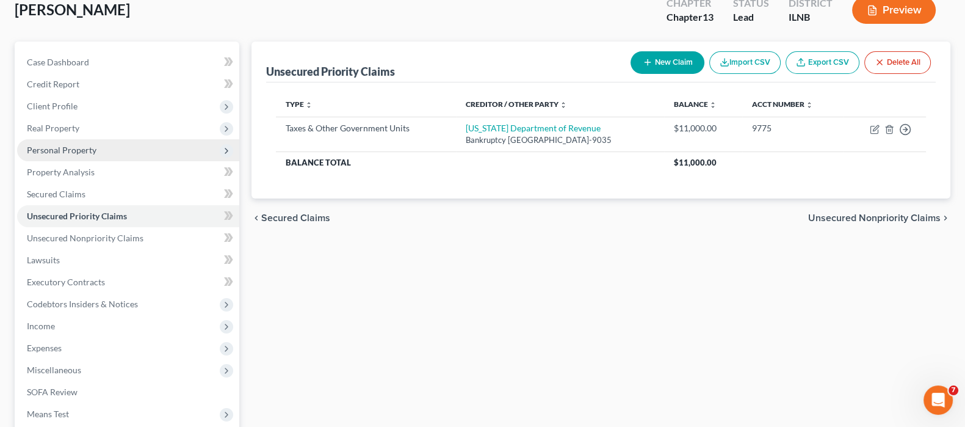
click at [82, 145] on span "Personal Property" at bounding box center [62, 150] width 70 height 10
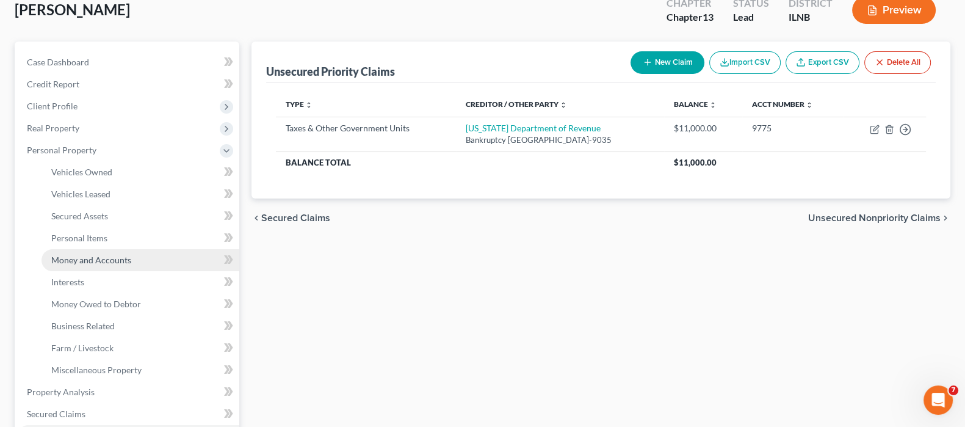
click at [122, 258] on span "Money and Accounts" at bounding box center [91, 259] width 80 height 10
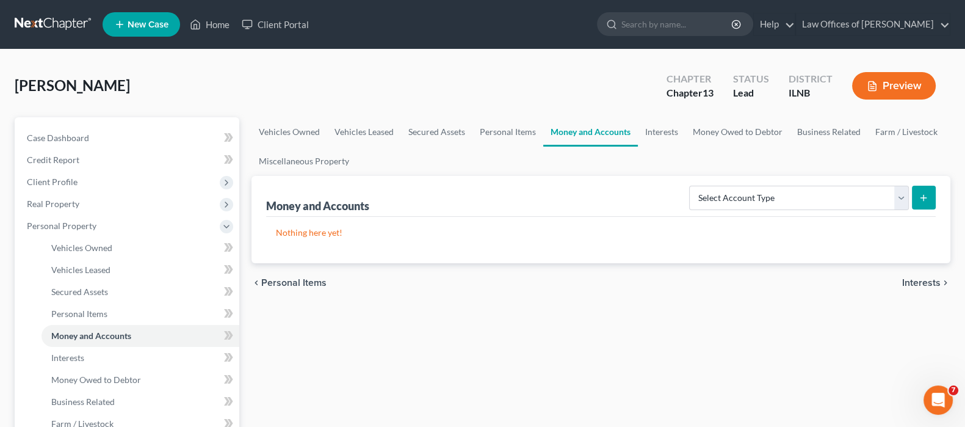
click at [494, 290] on div "chevron_left Personal Items Interests chevron_right" at bounding box center [600, 282] width 699 height 39
click at [867, 203] on select "Select Account Type Brokerage Cash on Hand Certificates of Deposit Checking Acc…" at bounding box center [799, 198] width 220 height 24
select select "checking"
click at [691, 186] on select "Select Account Type Brokerage Cash on Hand Certificates of Deposit Checking Acc…" at bounding box center [799, 198] width 220 height 24
click at [921, 197] on icon "submit" at bounding box center [923, 198] width 10 height 10
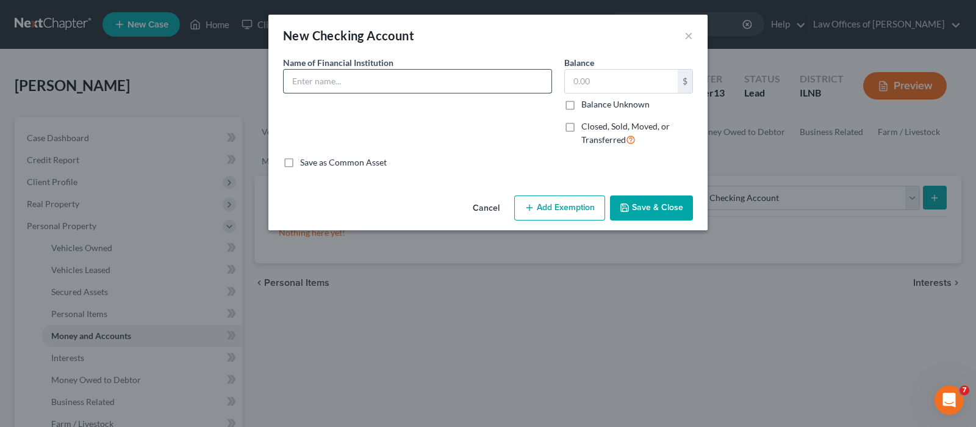
click at [378, 84] on input "text" at bounding box center [418, 81] width 268 height 23
type input "US Bank"
type input "62.00"
click at [579, 209] on button "Add Exemption" at bounding box center [559, 208] width 91 height 26
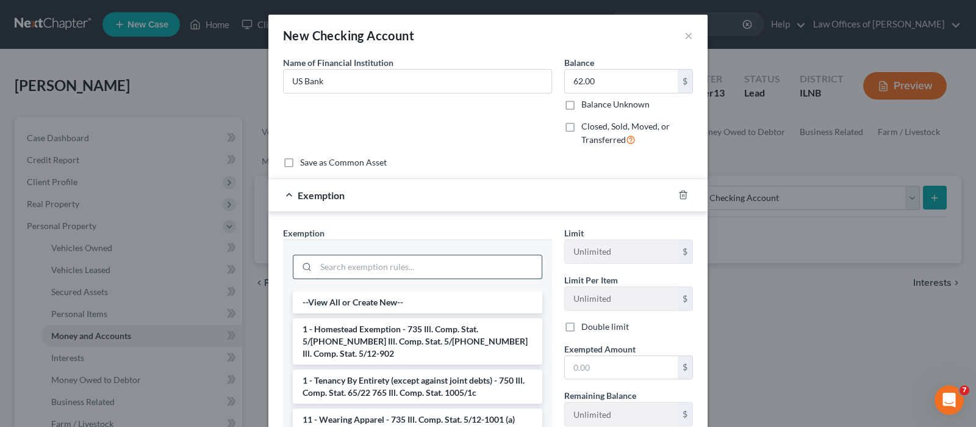
click at [417, 271] on input "search" at bounding box center [429, 266] width 226 height 23
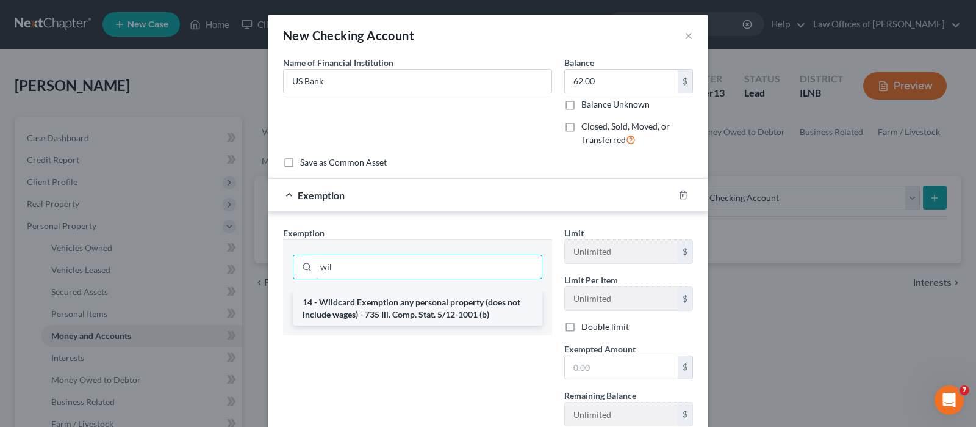
type input "wil"
click at [408, 312] on li "14 - Wildcard Exemption any personal property (does not include wages) - 735 Il…" at bounding box center [418, 308] width 250 height 34
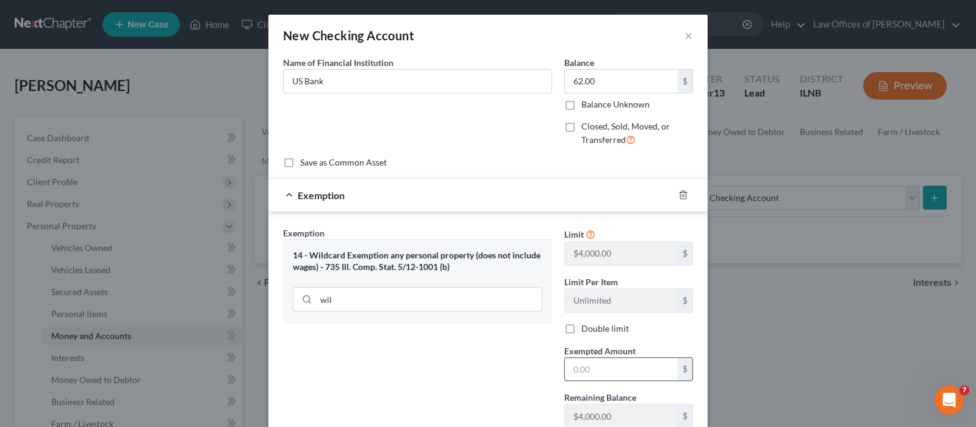
click at [585, 366] on input "text" at bounding box center [621, 369] width 113 height 23
type input "62.00"
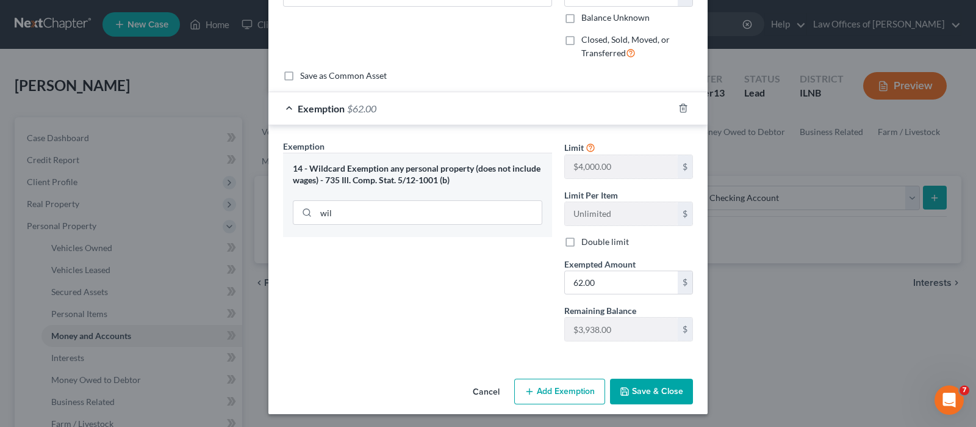
click at [648, 389] on button "Save & Close" at bounding box center [651, 391] width 83 height 26
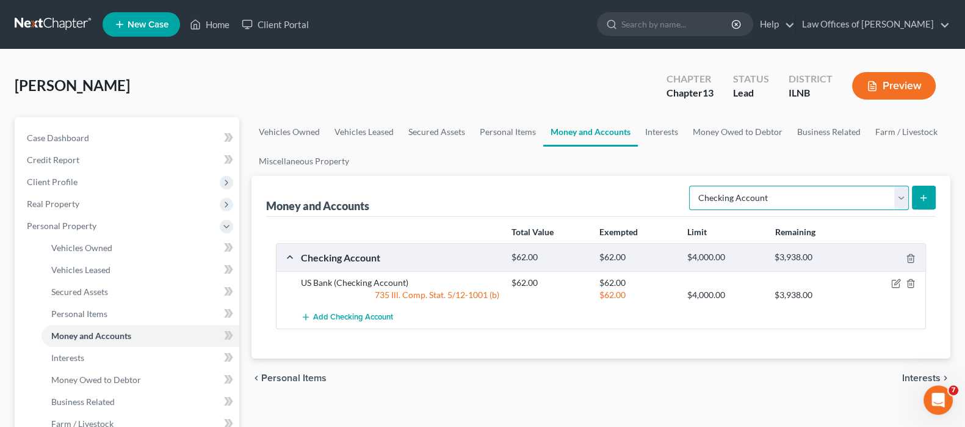
click at [900, 197] on select "Select Account Type Brokerage Cash on Hand Certificates of Deposit Checking Acc…" at bounding box center [799, 198] width 220 height 24
select select "cash_on_hand"
click at [691, 186] on select "Select Account Type Brokerage Cash on Hand Certificates of Deposit Checking Acc…" at bounding box center [799, 198] width 220 height 24
click at [921, 199] on icon "submit" at bounding box center [923, 198] width 10 height 10
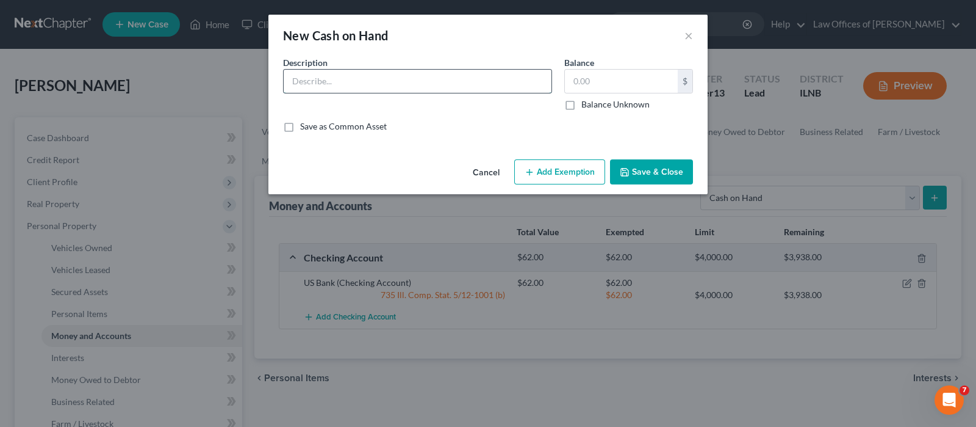
click at [406, 87] on input "text" at bounding box center [418, 81] width 268 height 23
type input "Cash on hand"
type input "500.00"
click at [531, 173] on icon "button" at bounding box center [530, 172] width 10 height 10
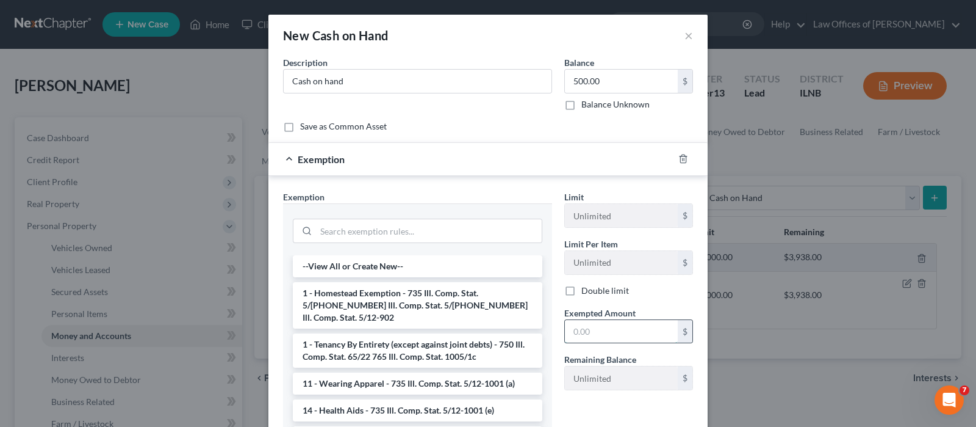
click at [601, 329] on input "text" at bounding box center [621, 331] width 113 height 23
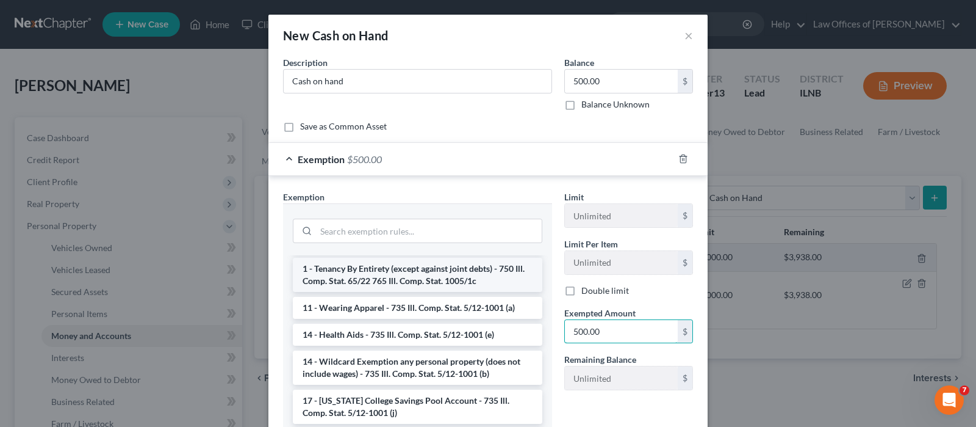
scroll to position [152, 0]
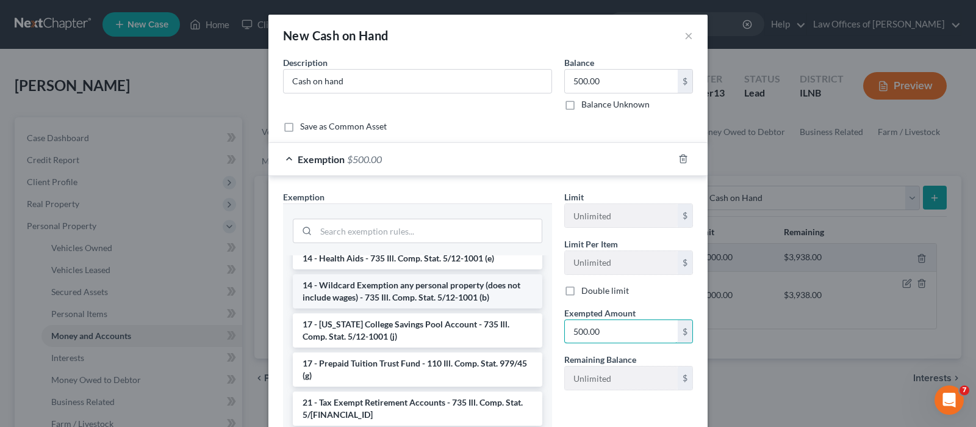
type input "500.00"
click at [363, 290] on li "14 - Wildcard Exemption any personal property (does not include wages) - 735 Il…" at bounding box center [418, 291] width 250 height 34
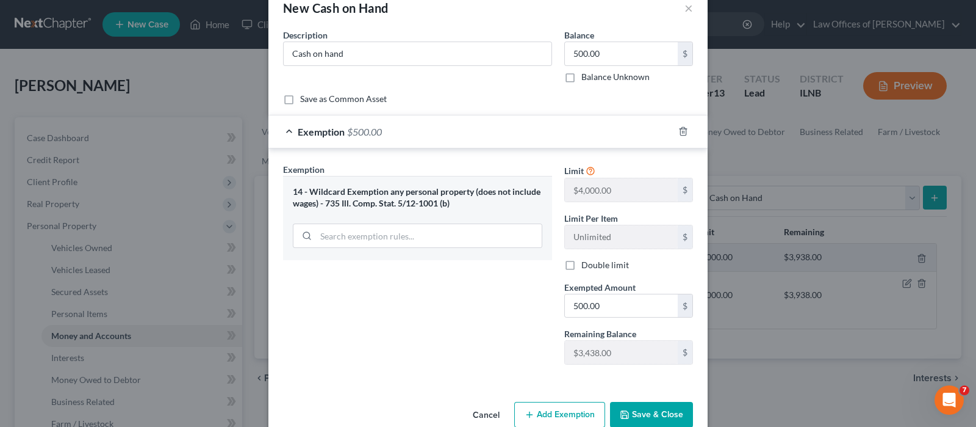
scroll to position [51, 0]
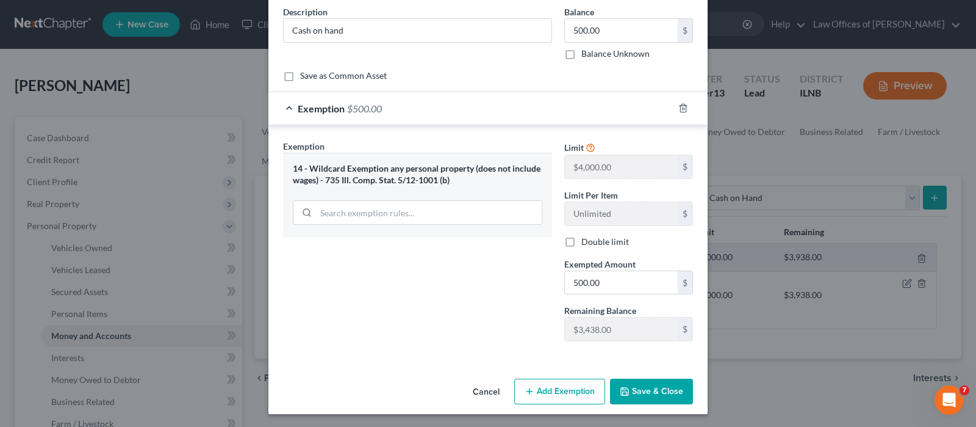
click at [661, 388] on button "Save & Close" at bounding box center [651, 391] width 83 height 26
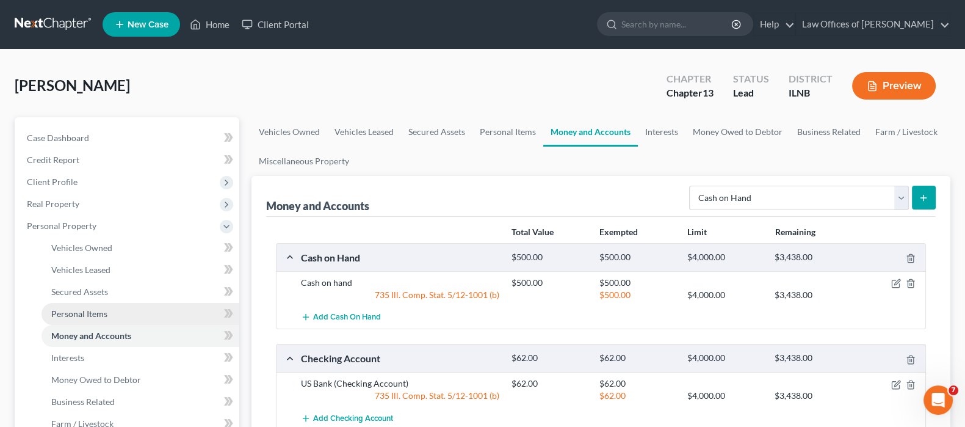
click at [110, 314] on link "Personal Items" at bounding box center [140, 314] width 198 height 22
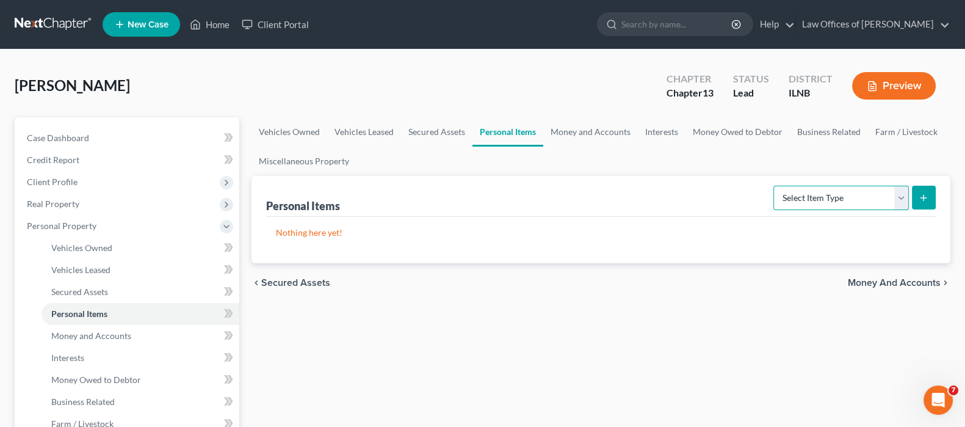
click at [891, 198] on select "Select Item Type Clothing Collectibles Of Value Electronics Firearms Household …" at bounding box center [840, 198] width 135 height 24
select select "household_goods"
click at [775, 186] on select "Select Item Type Clothing Collectibles Of Value Electronics Firearms Household …" at bounding box center [840, 198] width 135 height 24
click at [914, 201] on button "submit" at bounding box center [924, 198] width 24 height 24
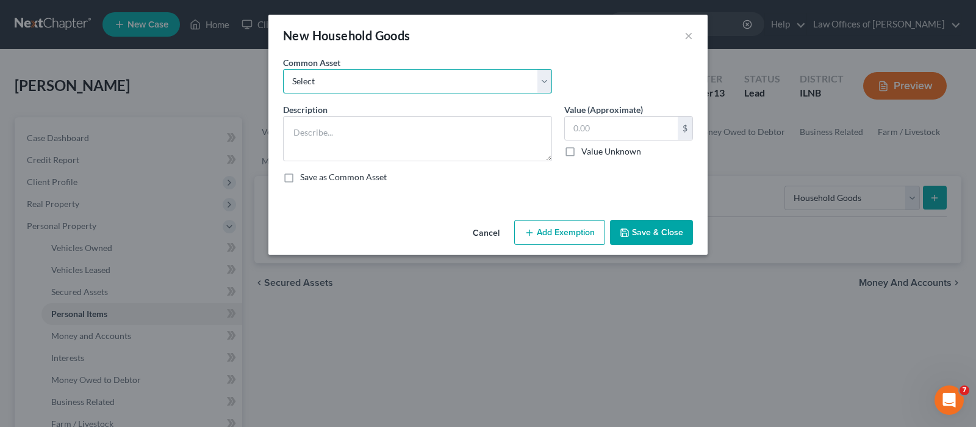
click at [430, 90] on select "Select Ordinary Household Goods and Furnishings" at bounding box center [417, 81] width 269 height 24
select select "0"
click at [283, 69] on select "Select Ordinary Household Goods and Furnishings" at bounding box center [417, 81] width 269 height 24
type textarea "Ordinary Household Goods and Furnishings"
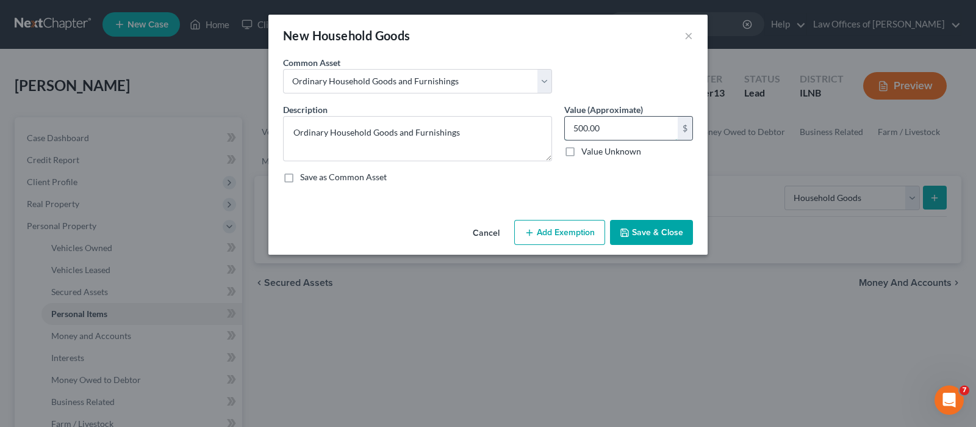
click at [577, 126] on input "500.00" at bounding box center [621, 128] width 113 height 23
type input "1,500.00"
click at [581, 230] on button "Add Exemption" at bounding box center [559, 233] width 91 height 26
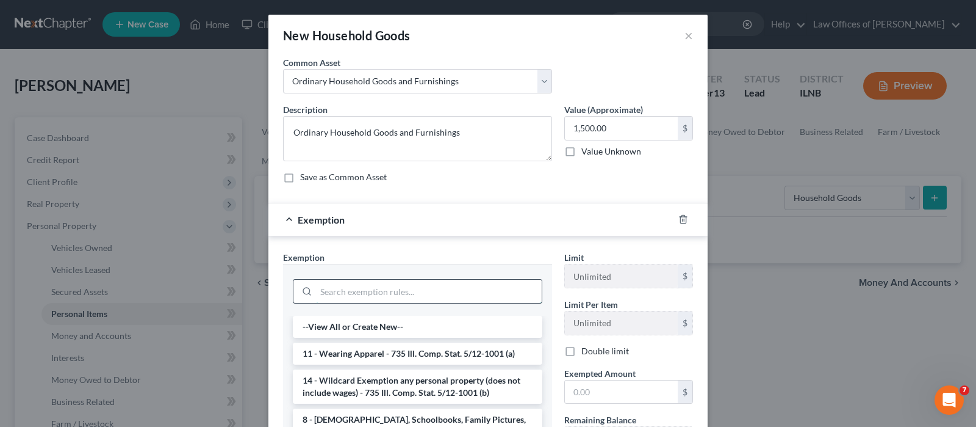
click at [437, 298] on input "search" at bounding box center [429, 290] width 226 height 23
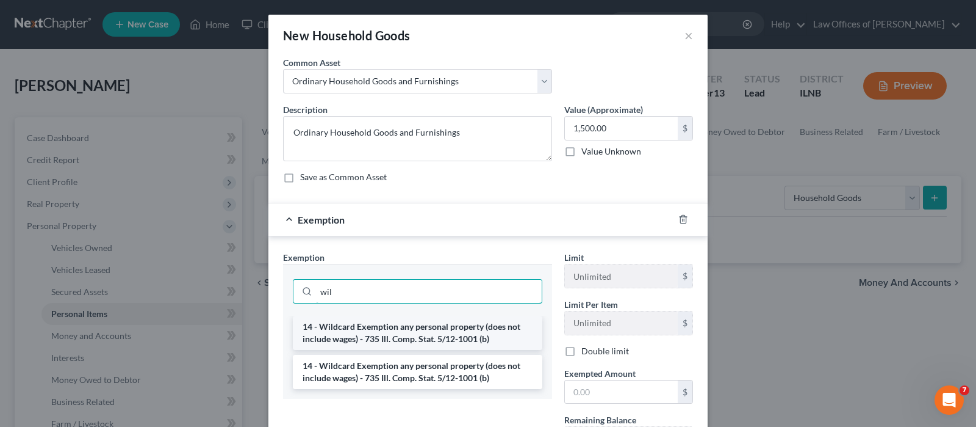
type input "wil"
click at [414, 326] on li "14 - Wildcard Exemption any personal property (does not include wages) - 735 Il…" at bounding box center [418, 332] width 250 height 34
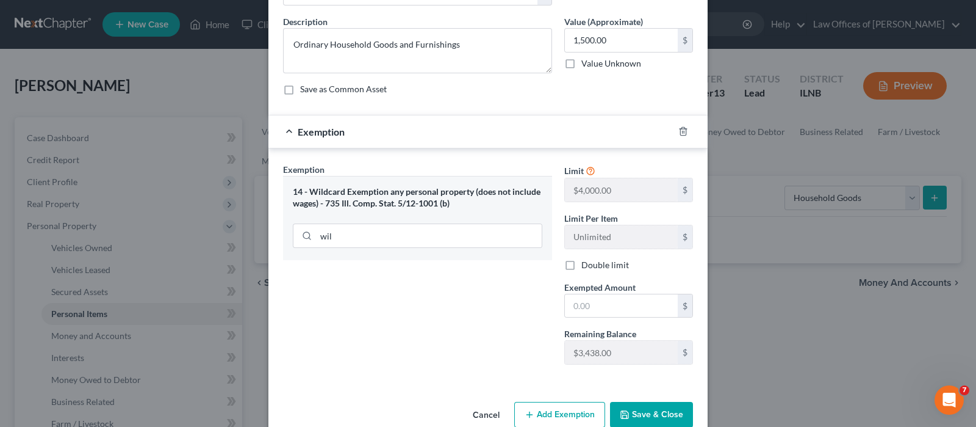
scroll to position [111, 0]
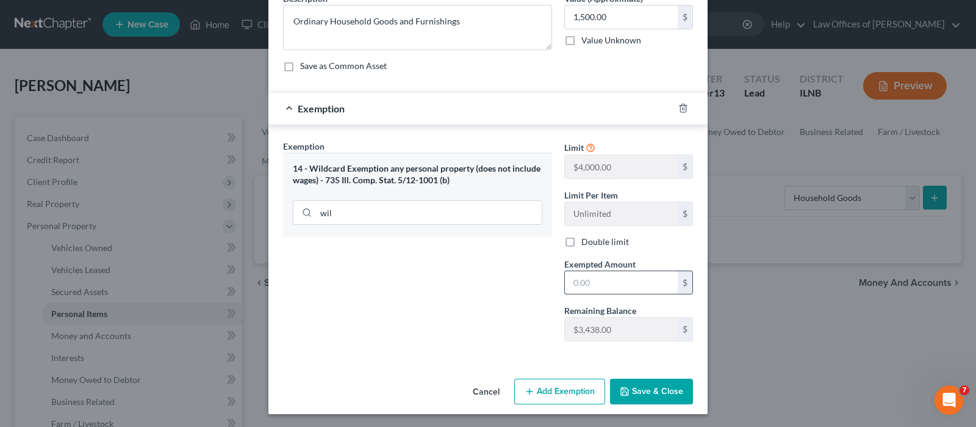
click at [619, 285] on input "text" at bounding box center [621, 282] width 113 height 23
type input "1,500"
click at [641, 389] on button "Save & Close" at bounding box center [651, 391] width 83 height 26
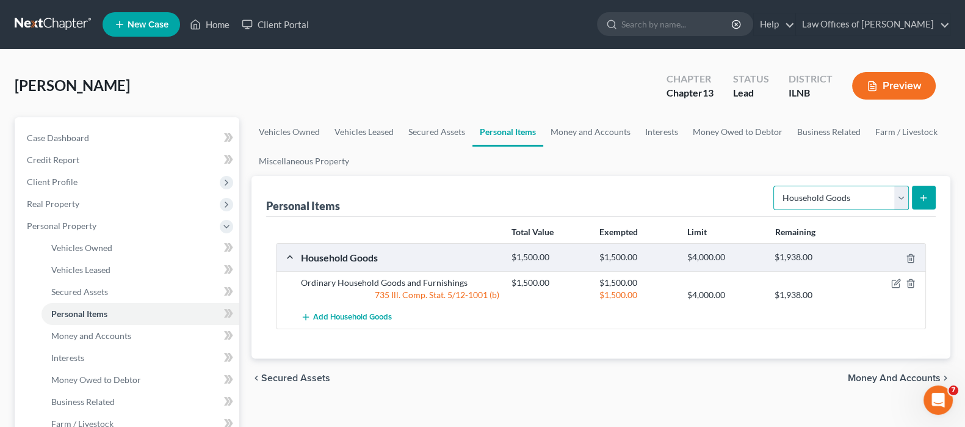
click at [903, 201] on select "Select Item Type Clothing Collectibles Of Value Electronics Firearms Household …" at bounding box center [840, 198] width 135 height 24
select select "clothing"
click at [775, 186] on select "Select Item Type Clothing Collectibles Of Value Electronics Firearms Household …" at bounding box center [840, 198] width 135 height 24
click at [923, 200] on icon "submit" at bounding box center [923, 198] width 10 height 10
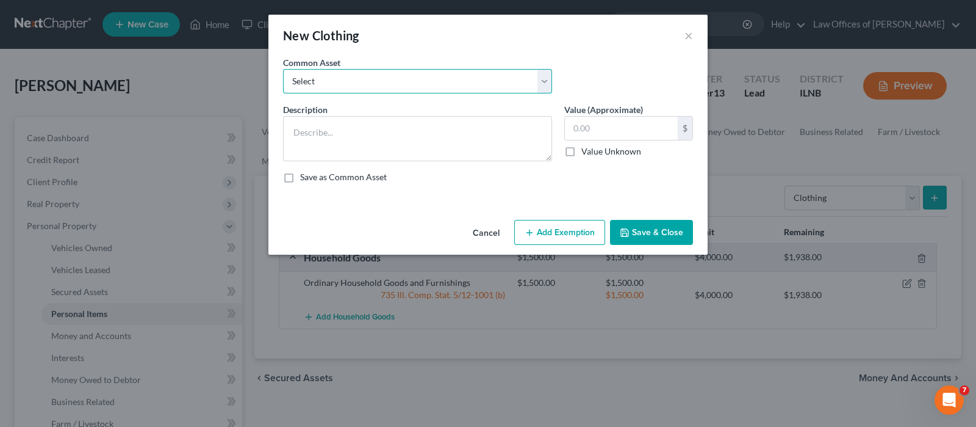
click at [395, 83] on select "Select Basic Wearing Apparel" at bounding box center [417, 81] width 269 height 24
select select "0"
click at [283, 69] on select "Select Basic Wearing Apparel" at bounding box center [417, 81] width 269 height 24
type textarea "Basic Wearing Apparel"
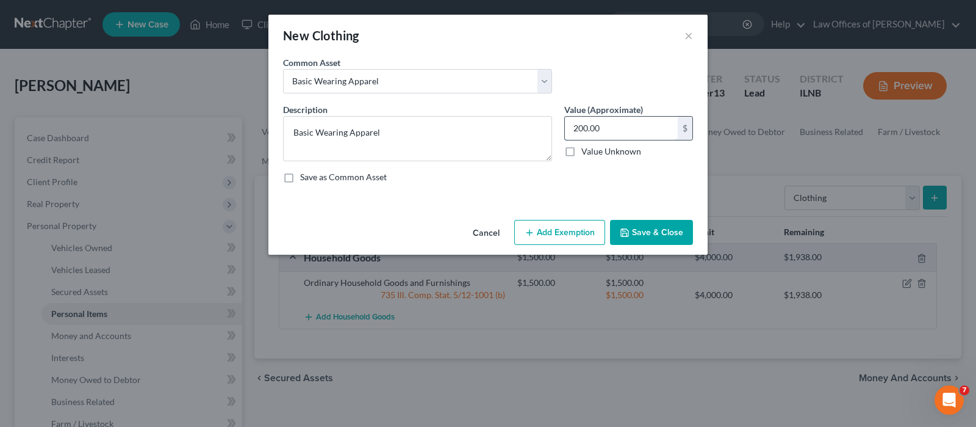
click at [610, 124] on input "200.00" at bounding box center [621, 128] width 113 height 23
type input "500.00"
click at [560, 230] on button "Add Exemption" at bounding box center [559, 233] width 91 height 26
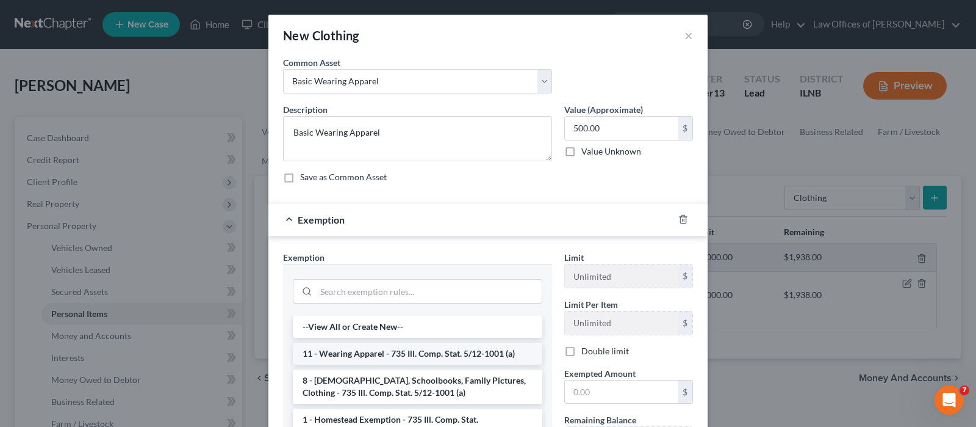
click at [430, 351] on li "11 - Wearing Apparel - 735 Ill. Comp. Stat. 5/12-1001 (a)" at bounding box center [418, 353] width 250 height 22
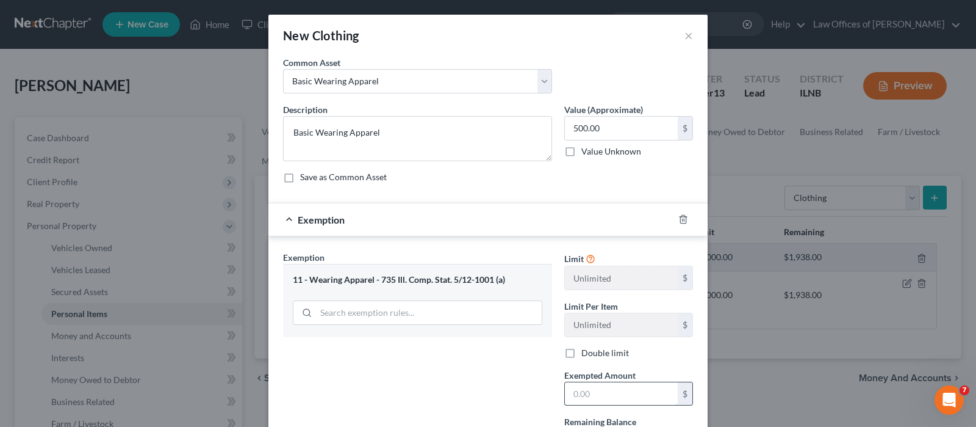
click at [619, 387] on input "text" at bounding box center [621, 393] width 113 height 23
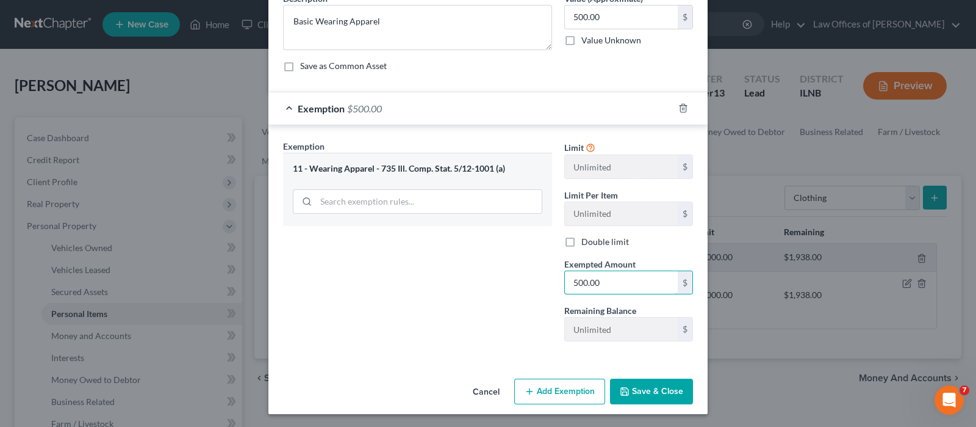
type input "500.00"
click at [637, 392] on button "Save & Close" at bounding box center [651, 391] width 83 height 26
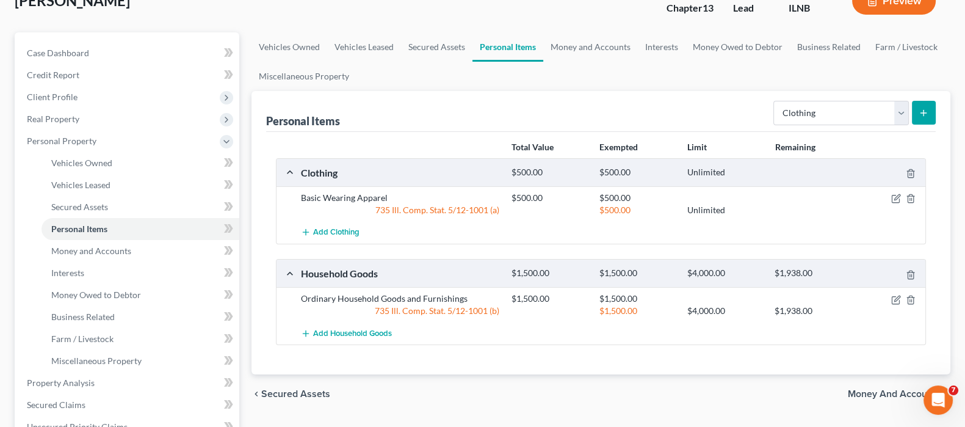
scroll to position [0, 0]
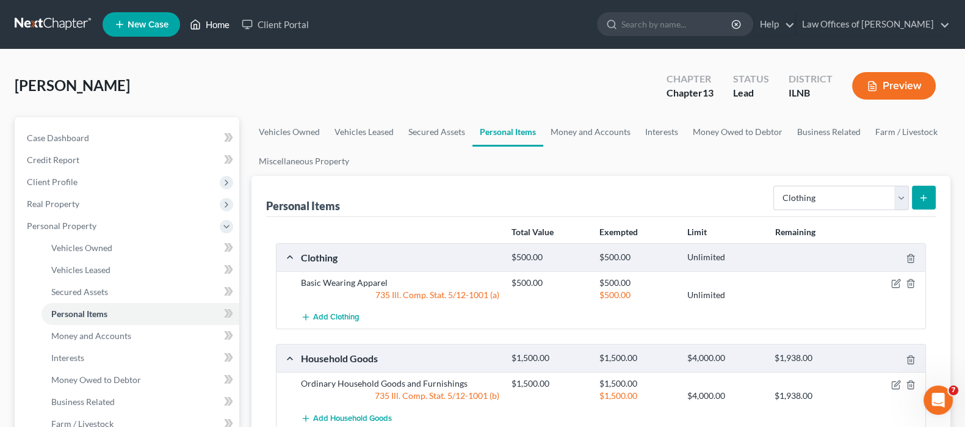
click at [205, 23] on link "Home" at bounding box center [210, 24] width 52 height 22
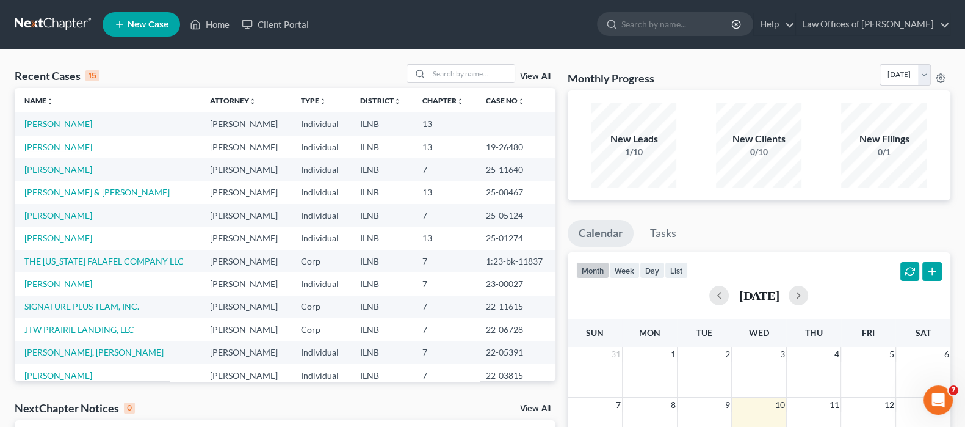
click at [40, 142] on link "[PERSON_NAME]" at bounding box center [58, 147] width 68 height 10
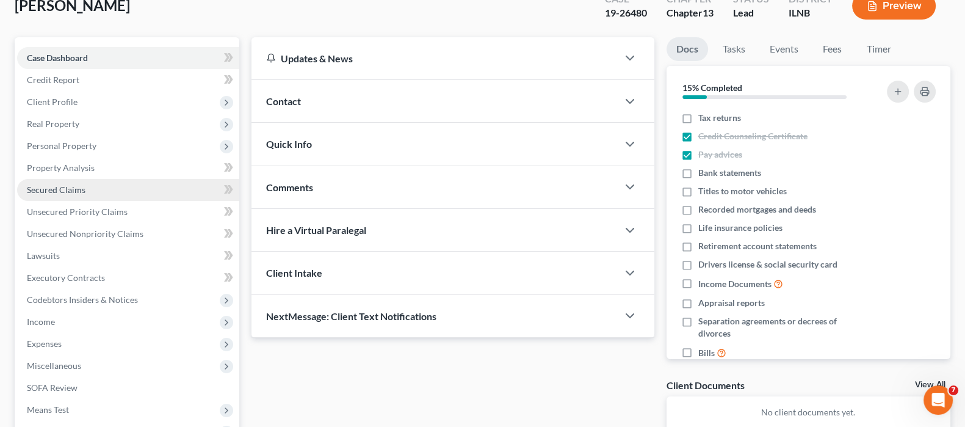
scroll to position [152, 0]
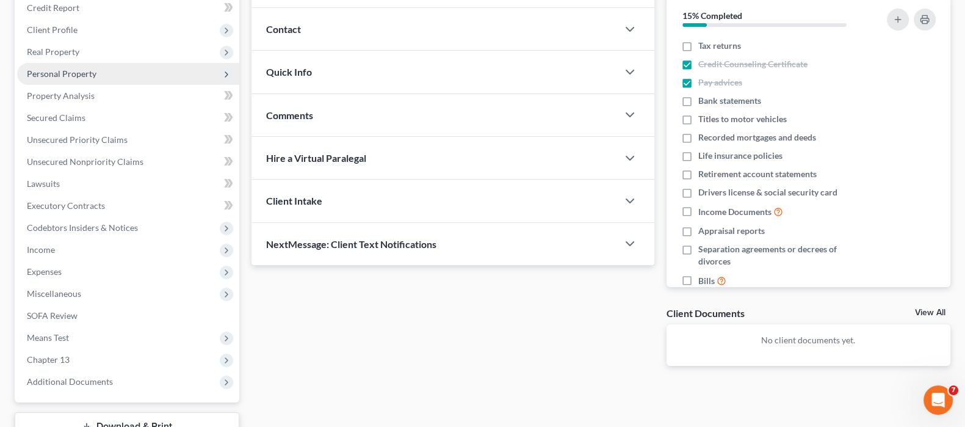
click at [81, 74] on span "Personal Property" at bounding box center [62, 73] width 70 height 10
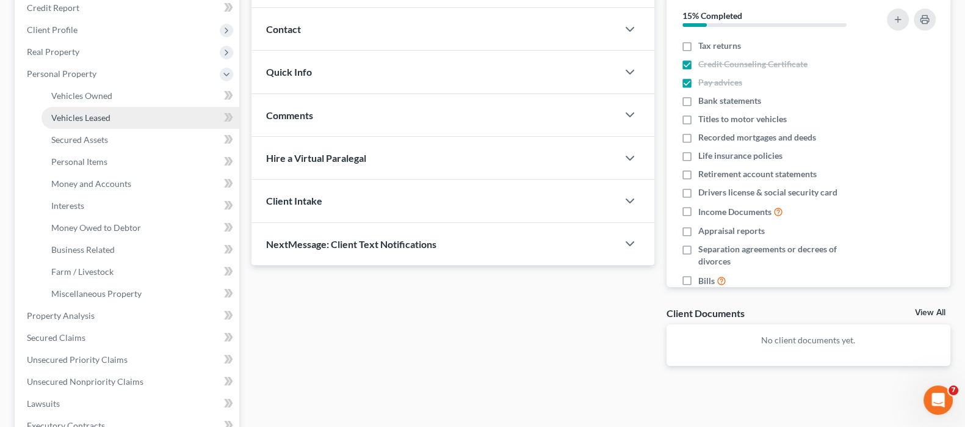
drag, startPoint x: 87, startPoint y: 122, endPoint x: 117, endPoint y: 123, distance: 29.9
click at [87, 121] on link "Vehicles Leased" at bounding box center [140, 118] width 198 height 22
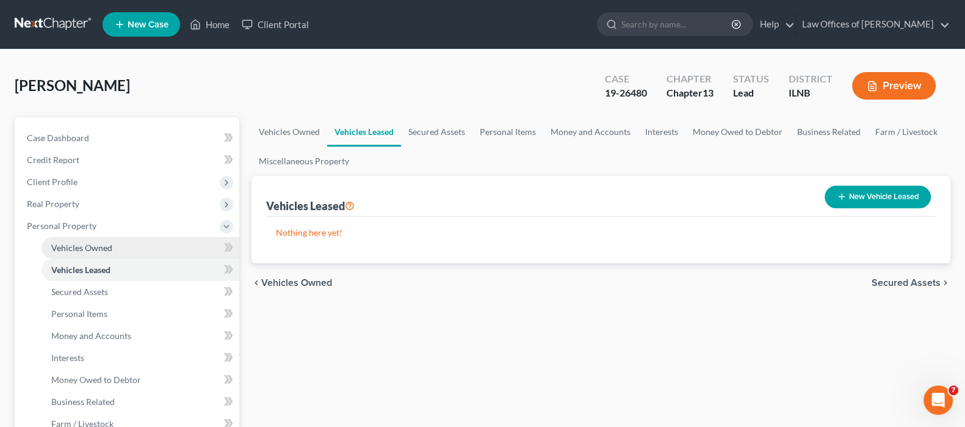
click at [110, 242] on span "Vehicles Owned" at bounding box center [81, 247] width 61 height 10
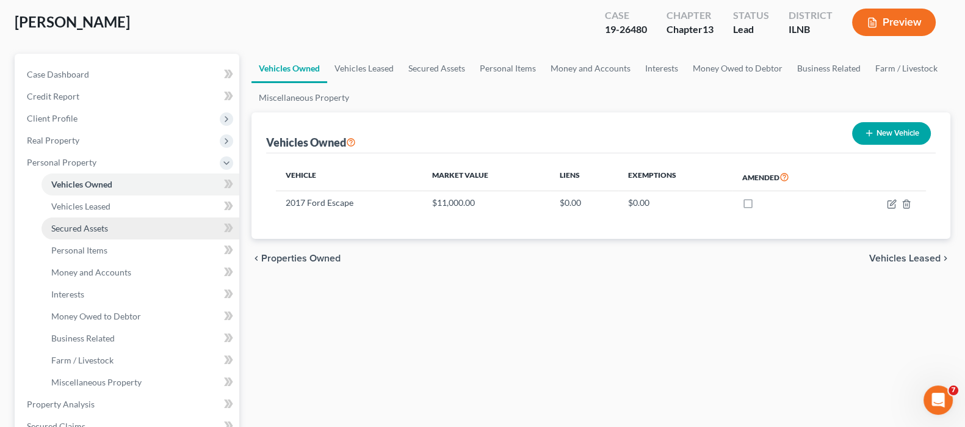
scroll to position [152, 0]
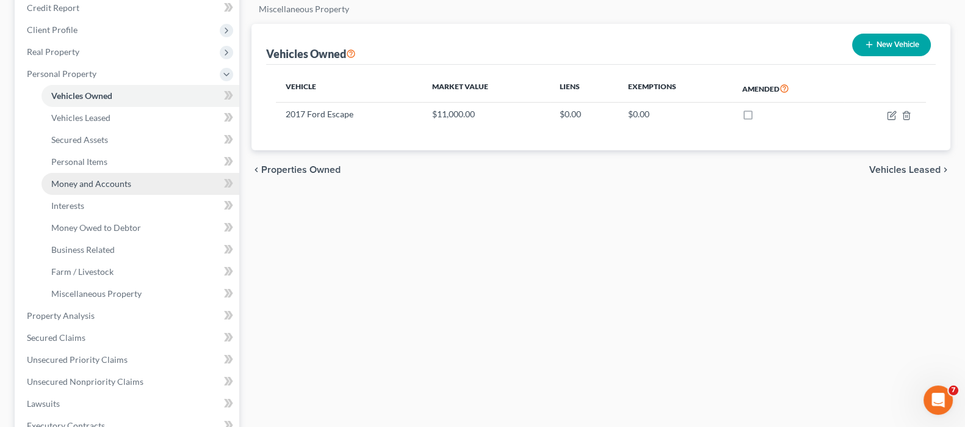
click at [82, 187] on span "Money and Accounts" at bounding box center [91, 183] width 80 height 10
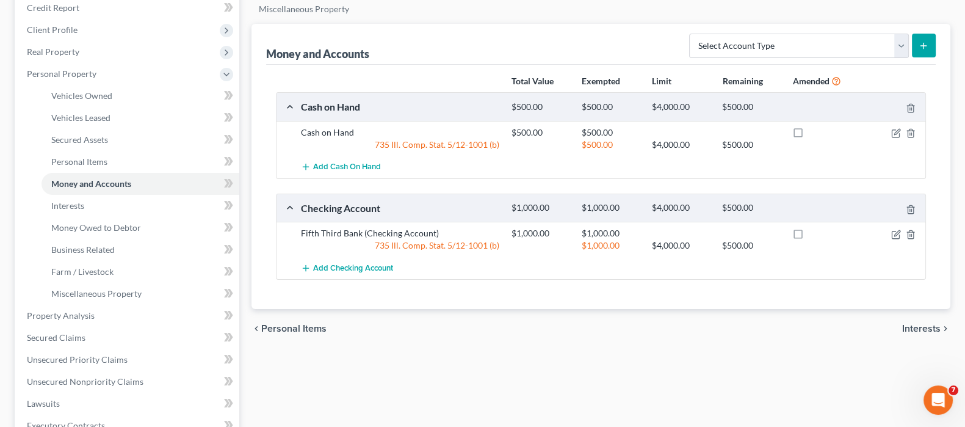
scroll to position [229, 0]
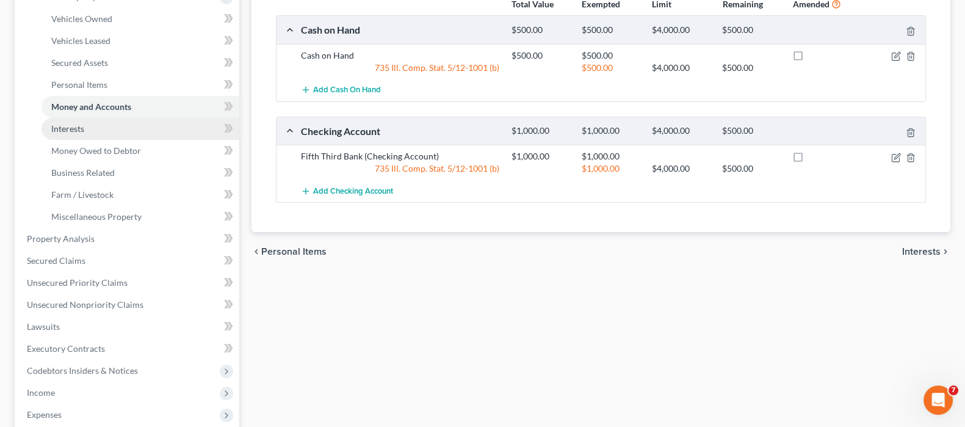
click at [82, 128] on span "Interests" at bounding box center [67, 128] width 33 height 10
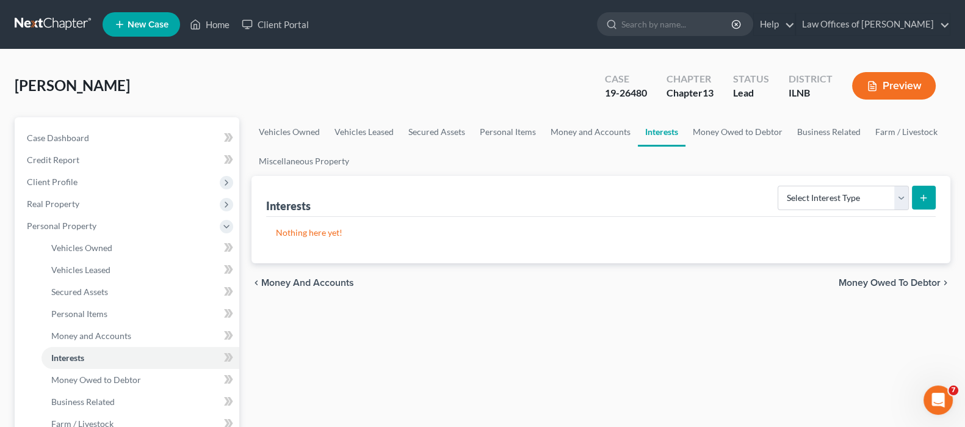
click at [142, 23] on span "New Case" at bounding box center [148, 24] width 41 height 9
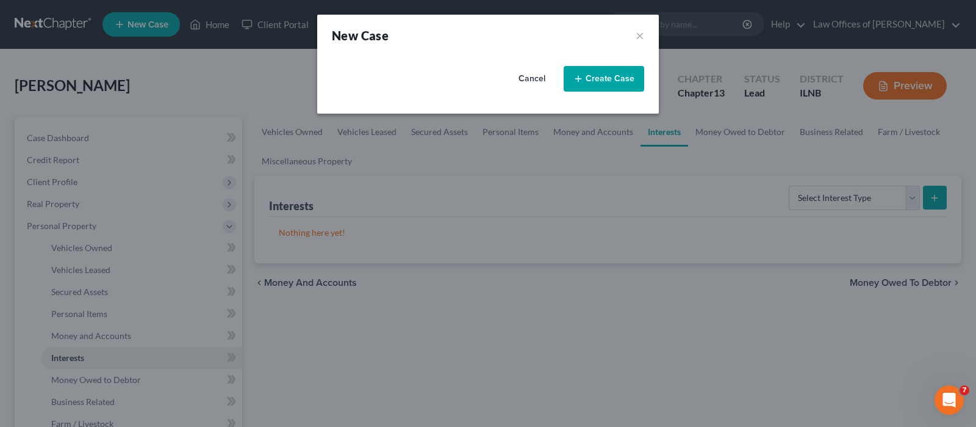
select select "25"
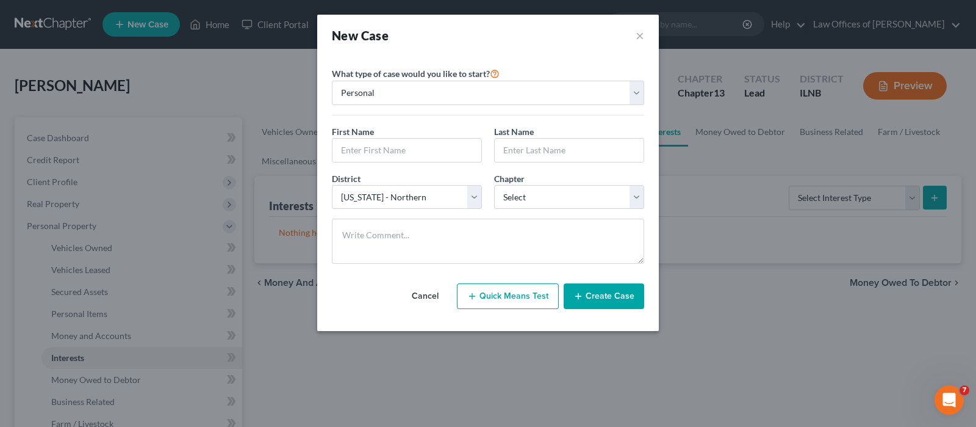
click at [423, 293] on button "Cancel" at bounding box center [425, 296] width 54 height 24
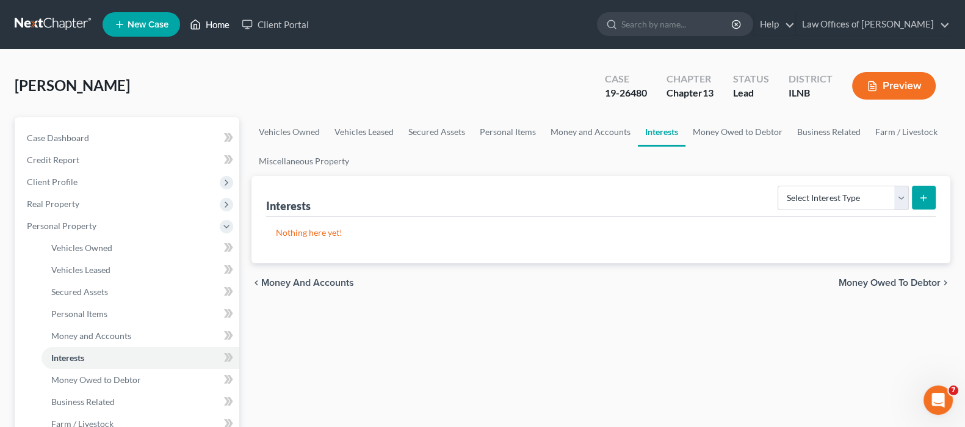
click at [196, 27] on icon at bounding box center [195, 24] width 11 height 15
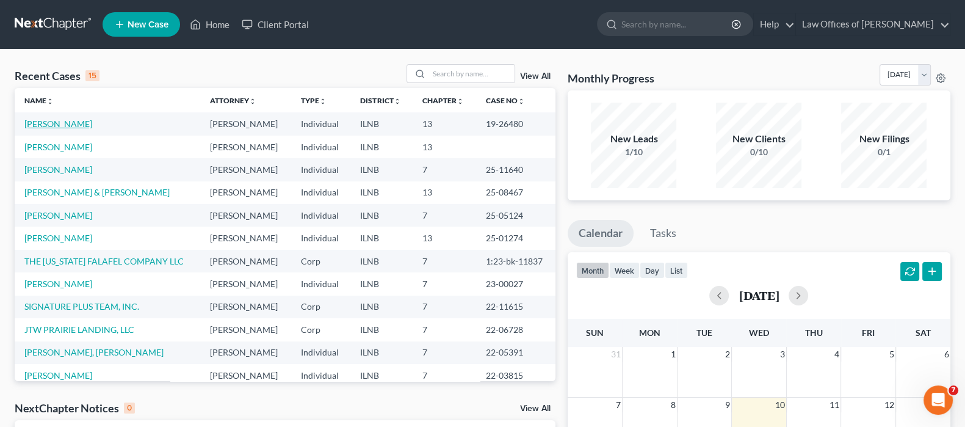
click at [59, 123] on link "[PERSON_NAME]" at bounding box center [58, 123] width 68 height 10
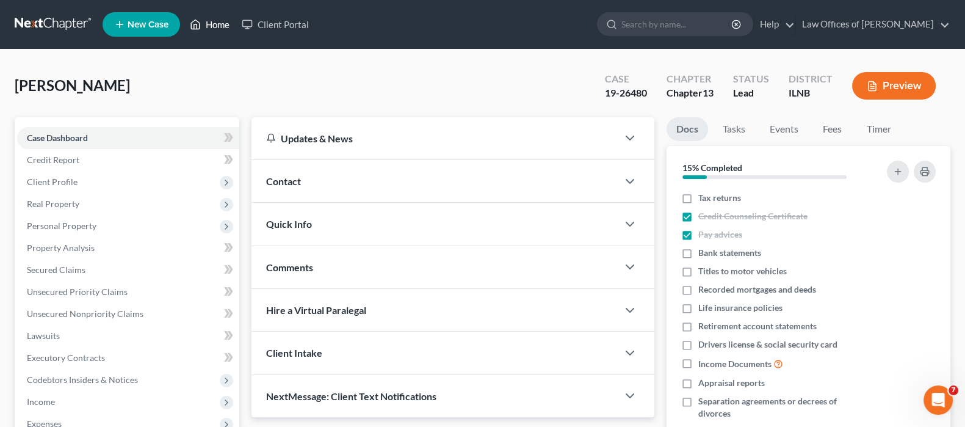
click at [220, 26] on link "Home" at bounding box center [210, 24] width 52 height 22
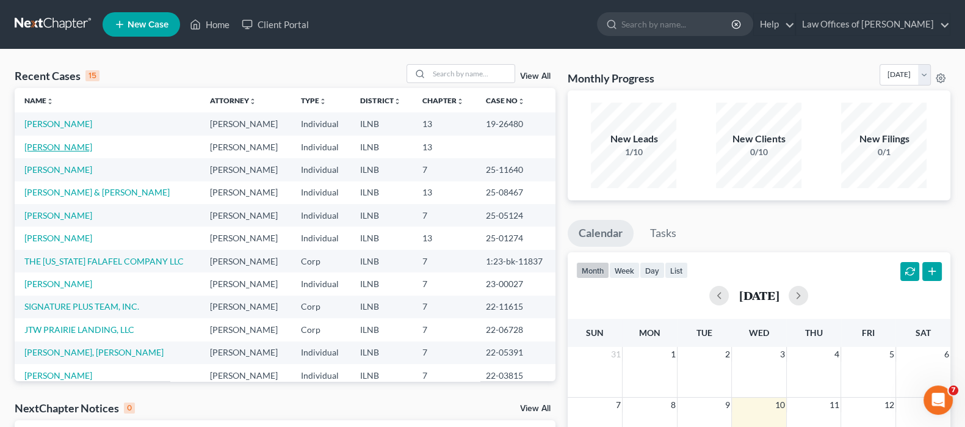
click at [67, 143] on link "[PERSON_NAME]" at bounding box center [58, 147] width 68 height 10
